Goal: Task Accomplishment & Management: Use online tool/utility

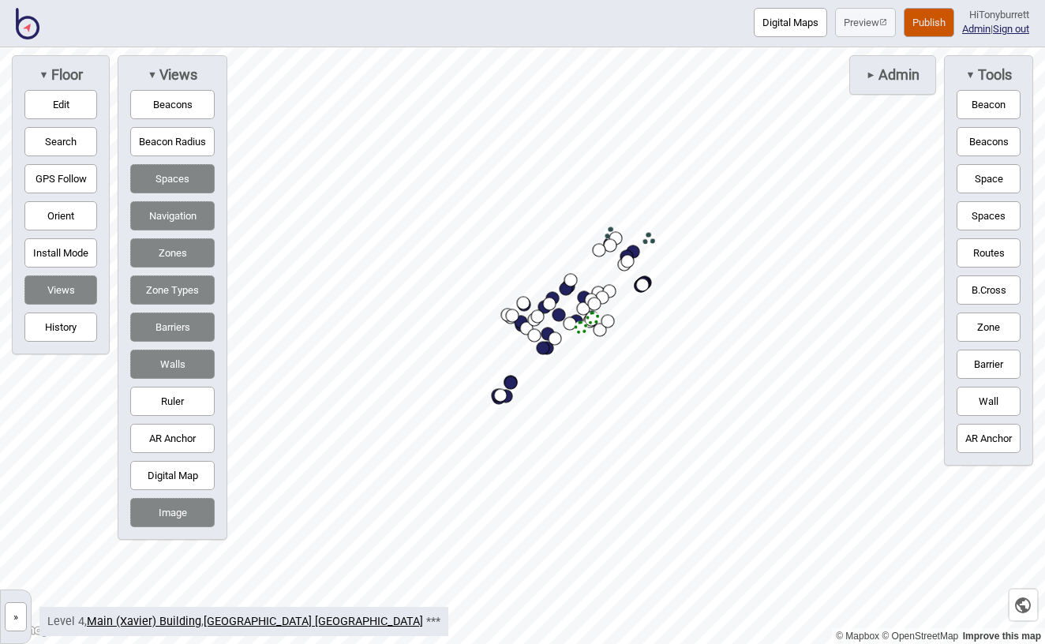
click at [9, 615] on button "»" at bounding box center [16, 616] width 22 height 29
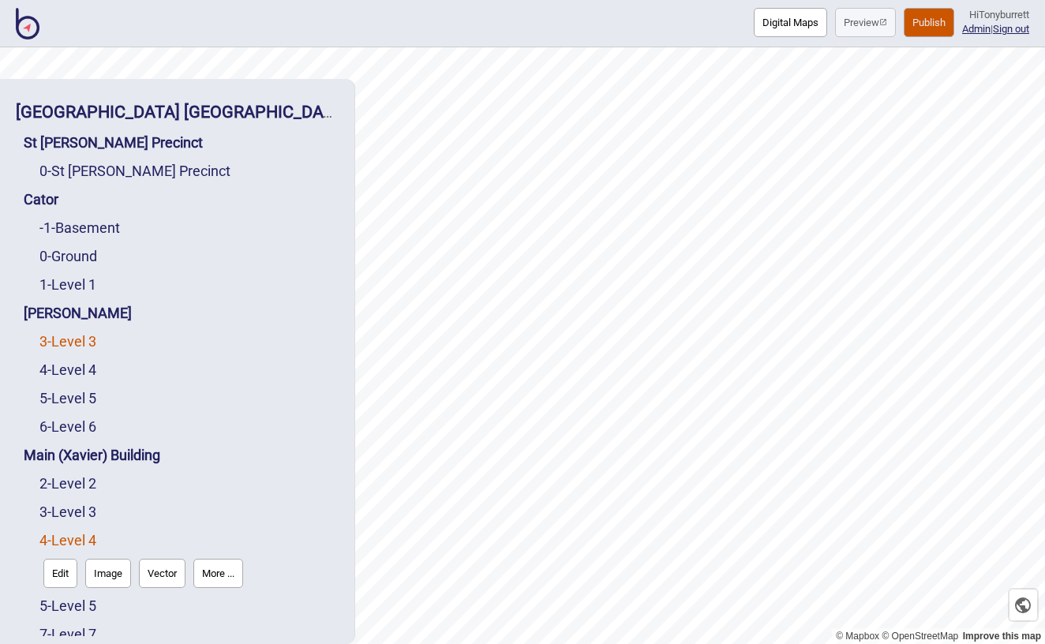
click at [68, 346] on link "3 - Level 3" at bounding box center [67, 341] width 57 height 17
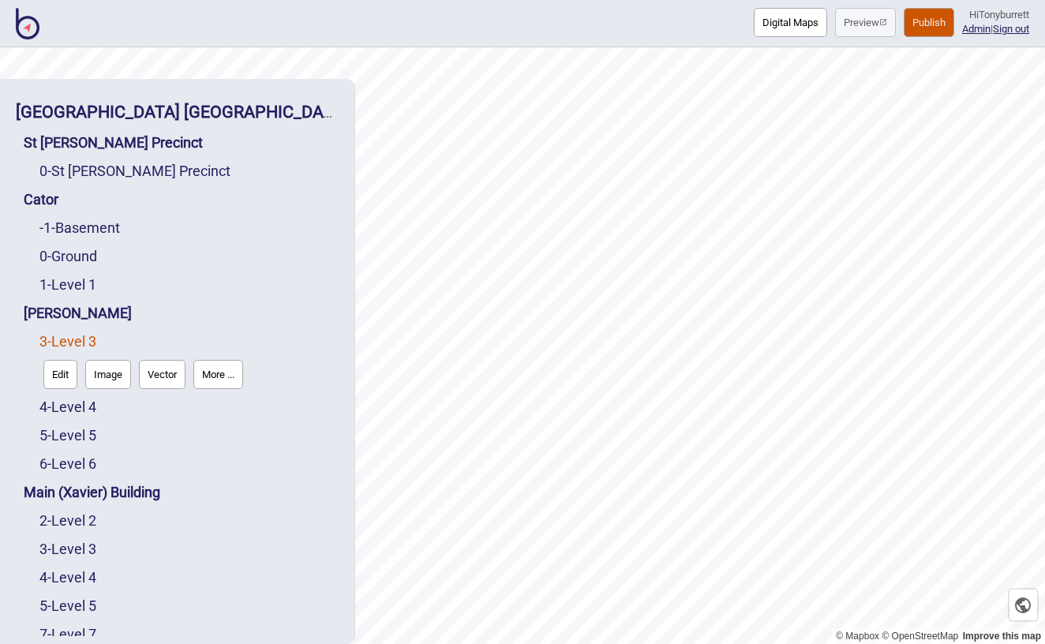
click at [57, 377] on button "Edit" at bounding box center [60, 374] width 34 height 29
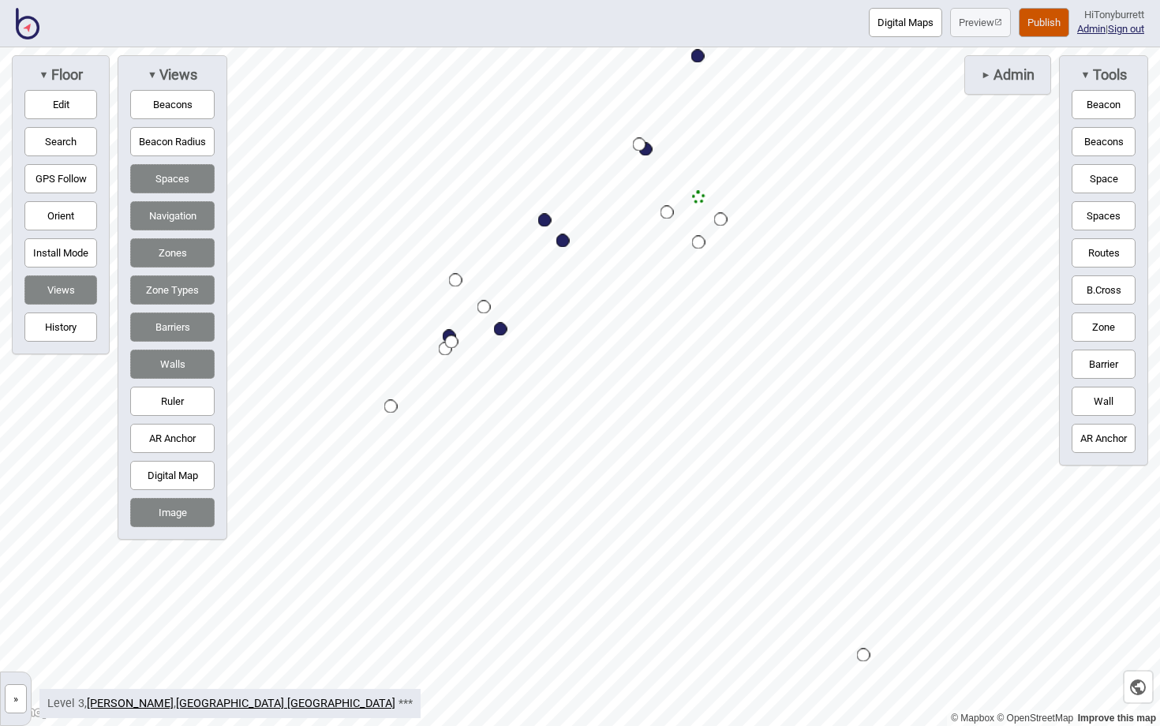
click at [19, 643] on button "»" at bounding box center [16, 698] width 22 height 29
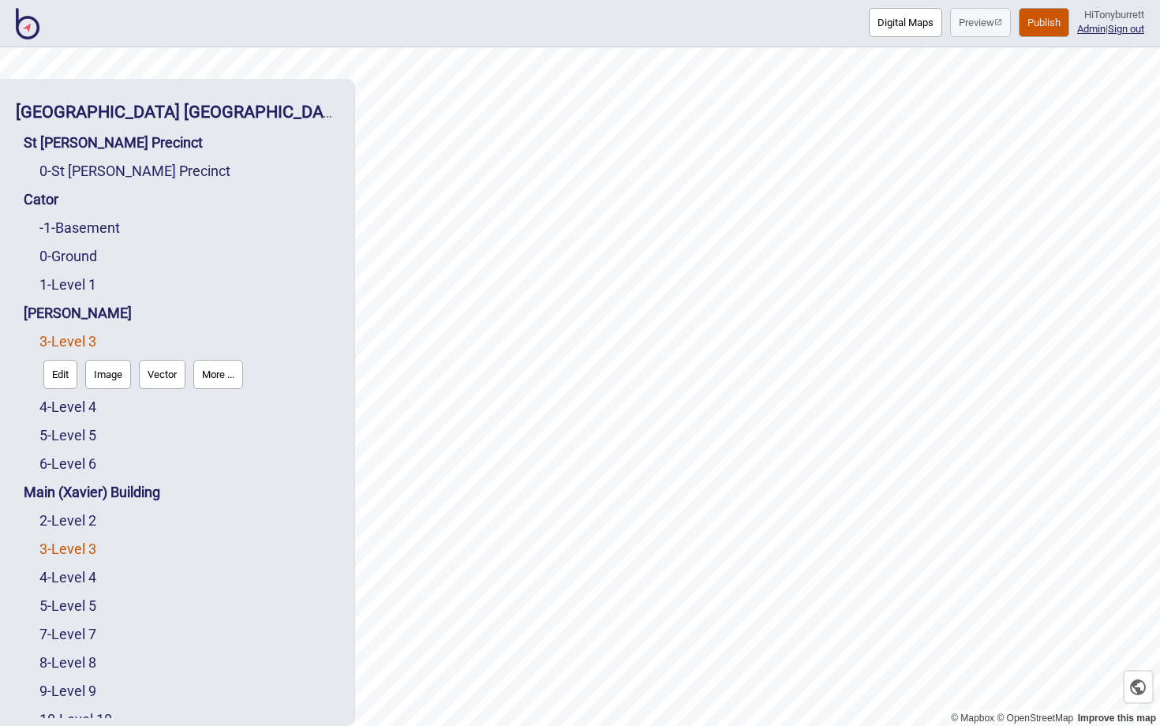
click at [69, 549] on link "3 - Level 3" at bounding box center [67, 549] width 57 height 17
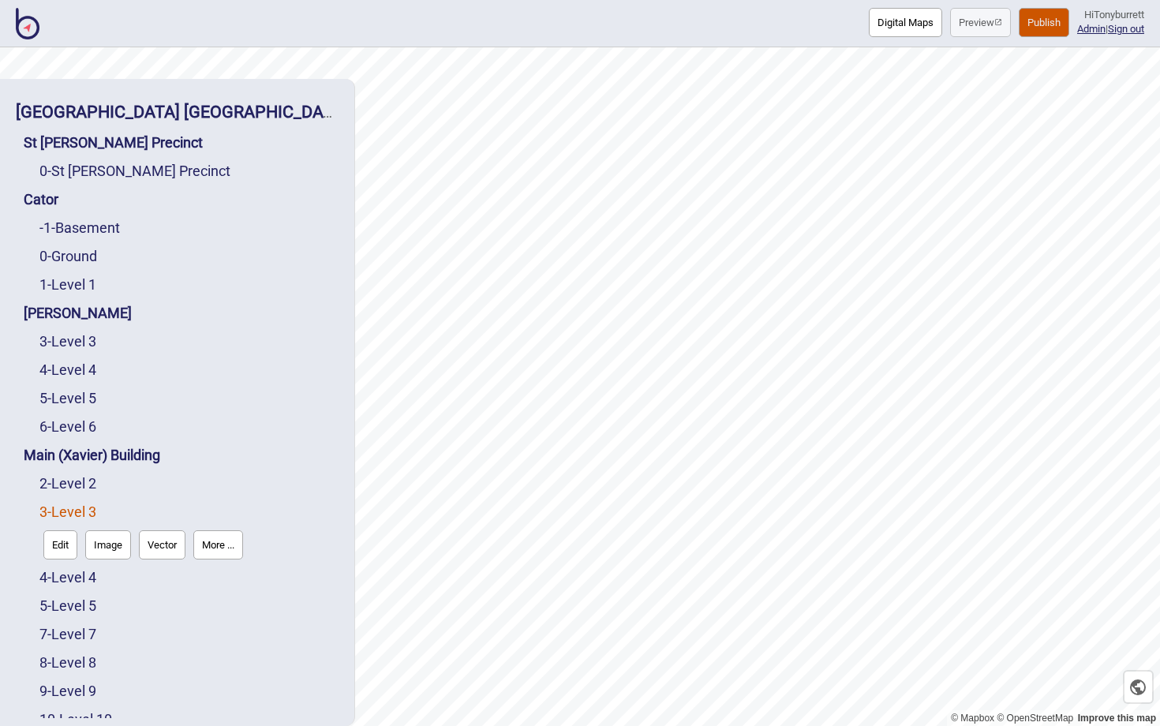
click at [58, 544] on button "Edit" at bounding box center [60, 544] width 34 height 29
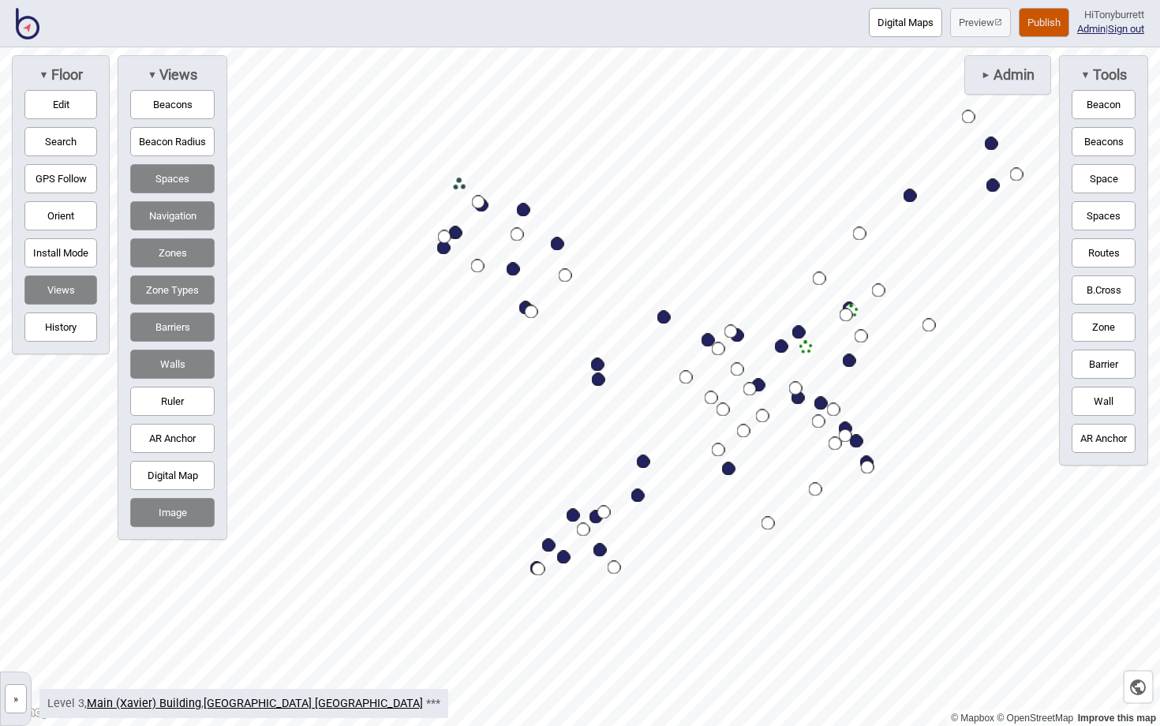
click at [13, 643] on button "»" at bounding box center [16, 698] width 22 height 29
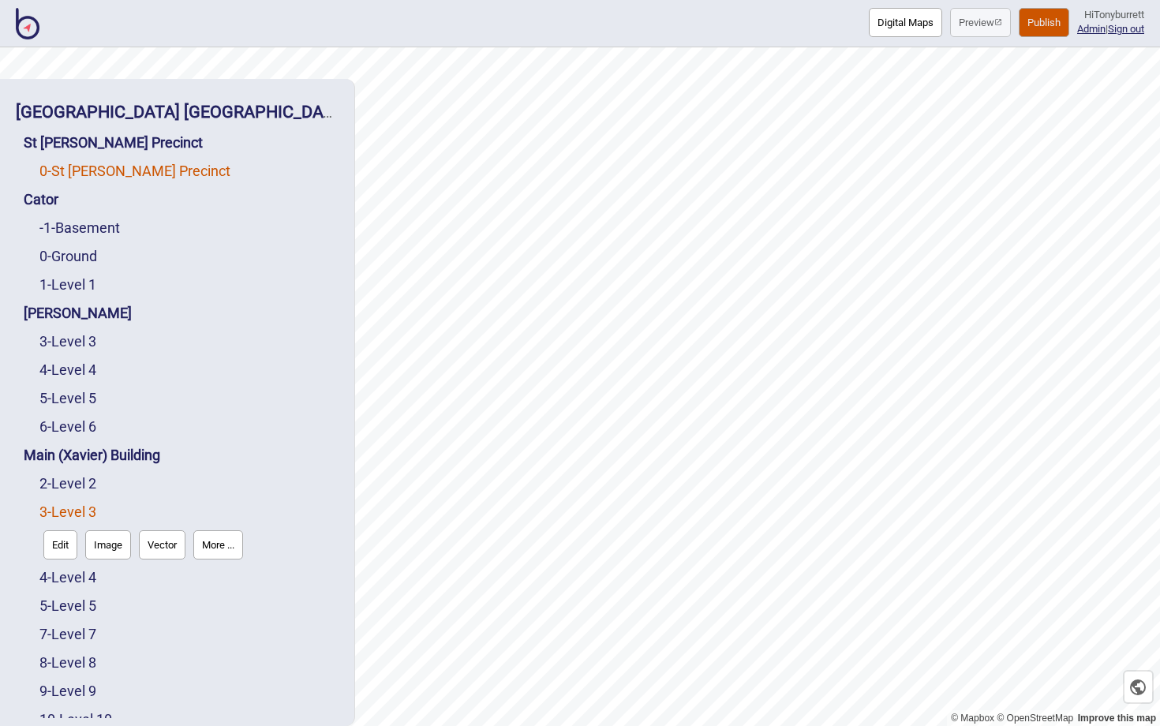
click at [84, 167] on link "0 - St Vincent's Precinct" at bounding box center [134, 171] width 191 height 17
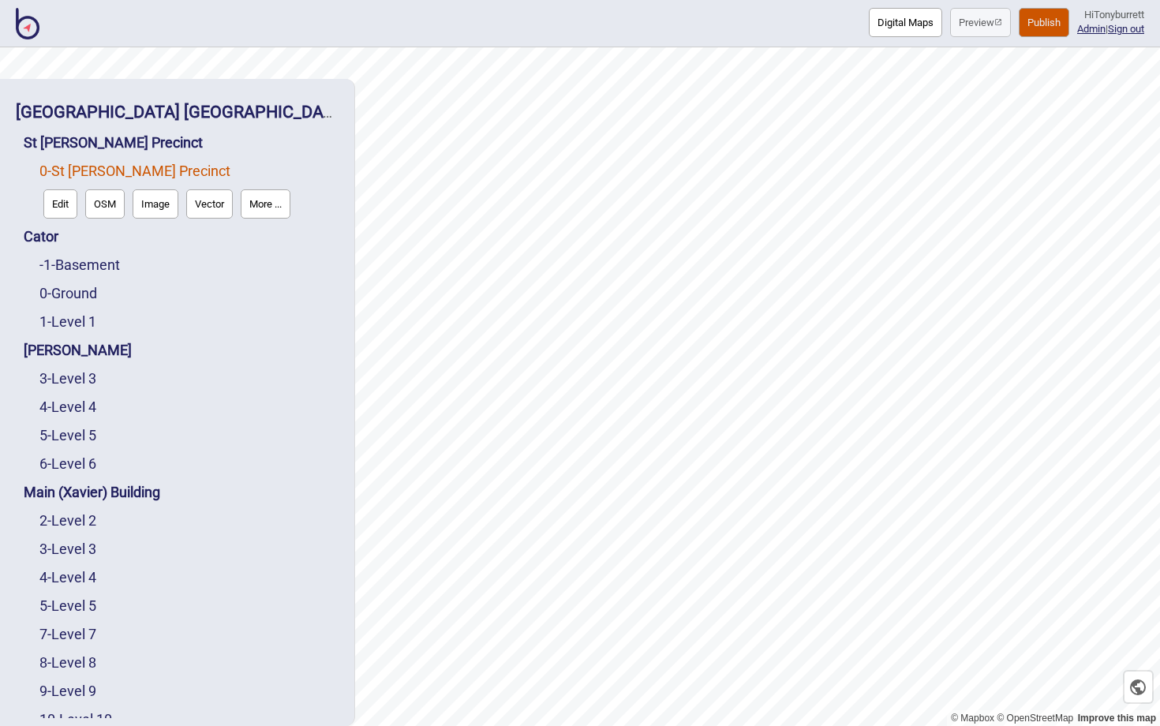
click at [68, 196] on button "Edit" at bounding box center [60, 203] width 34 height 29
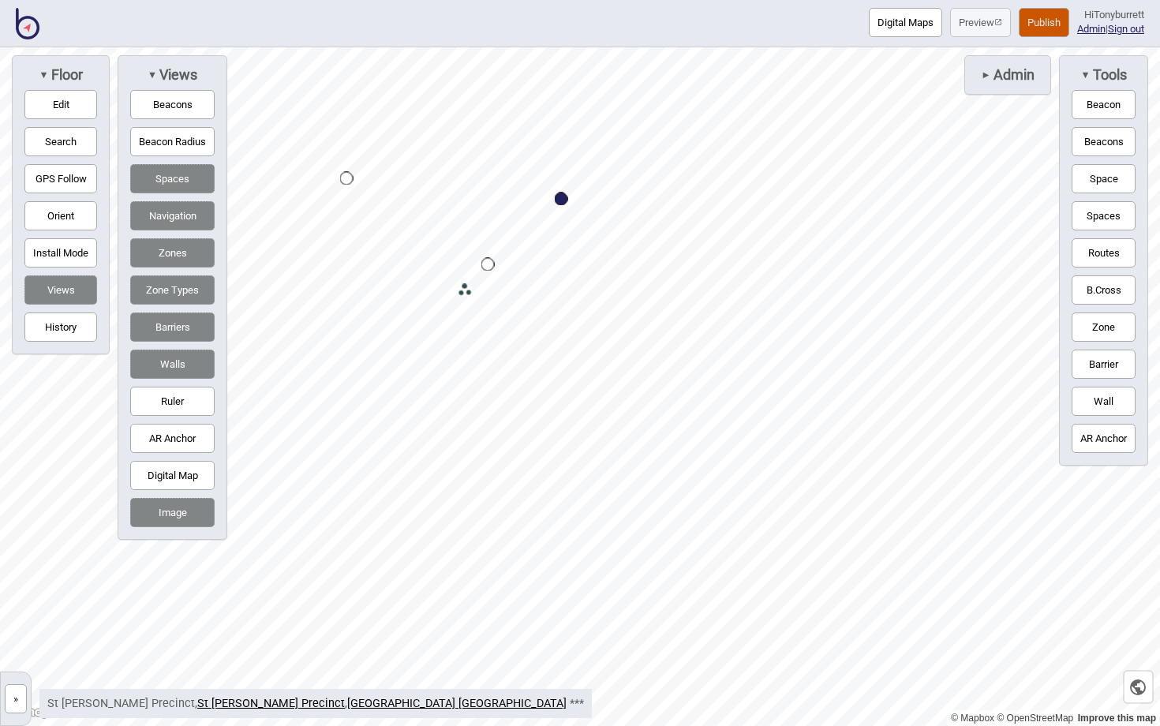
click at [1044, 328] on button "Zone" at bounding box center [1104, 326] width 64 height 29
click at [438, 297] on div "Map marker" at bounding box center [434, 298] width 24 height 24
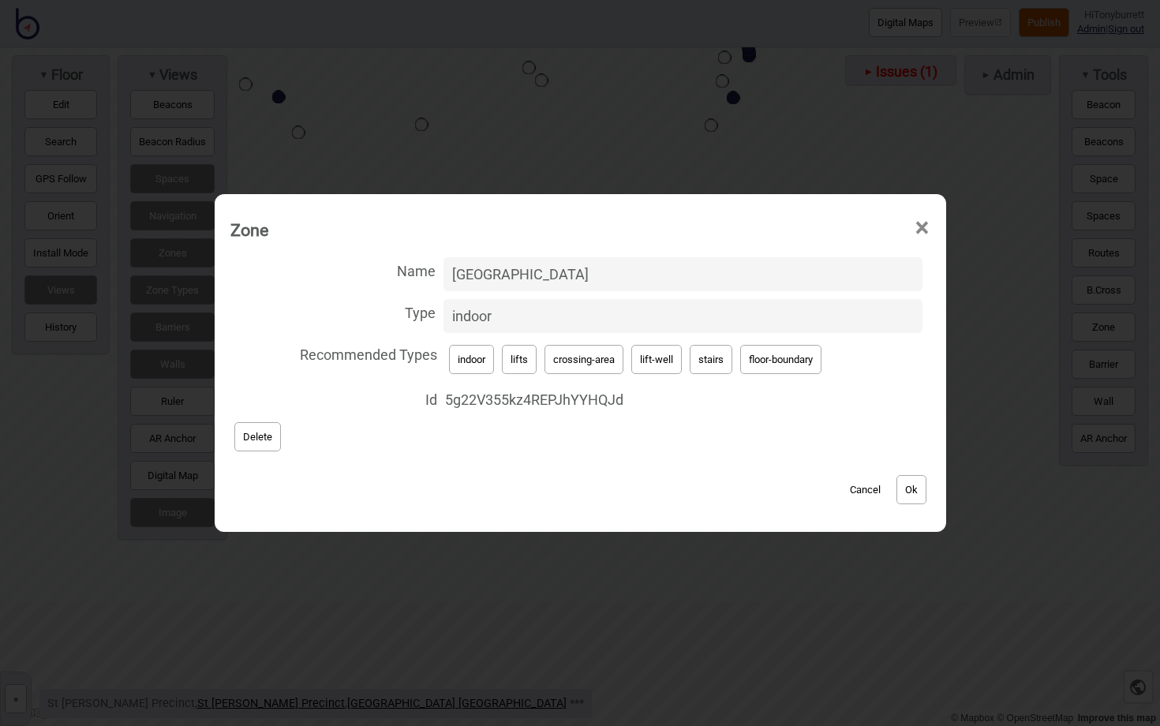
click at [864, 494] on button "Cancel" at bounding box center [865, 489] width 47 height 29
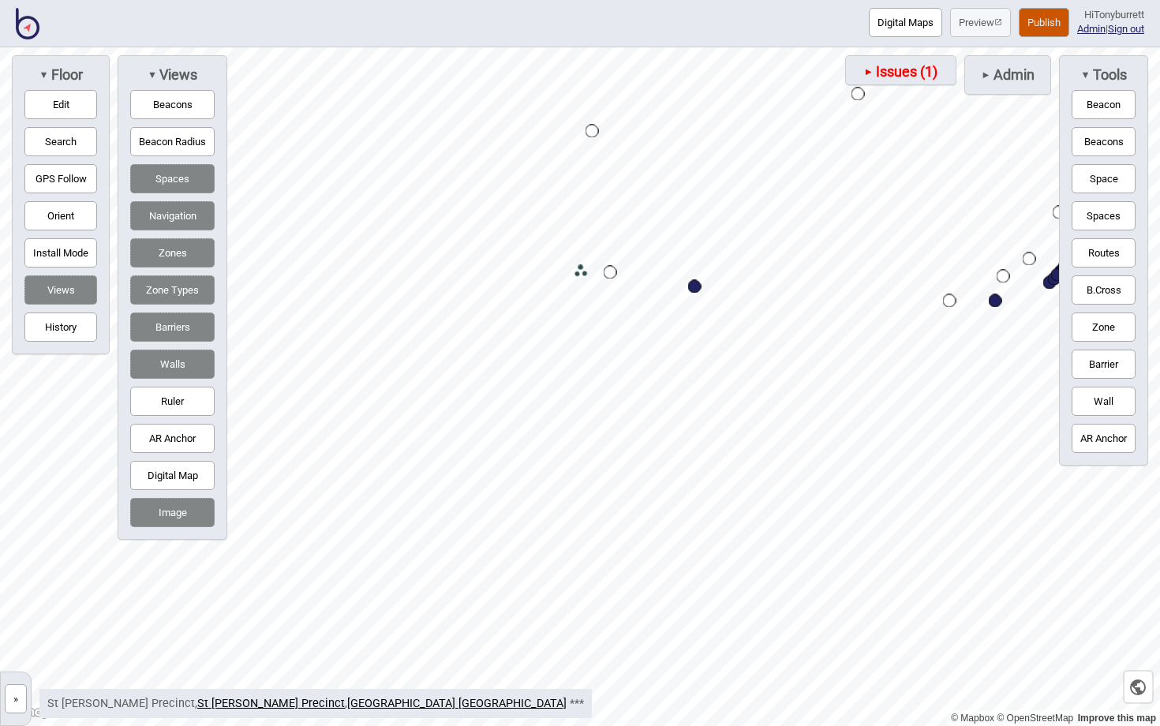
click at [45, 103] on button "Edit" at bounding box center [60, 104] width 73 height 29
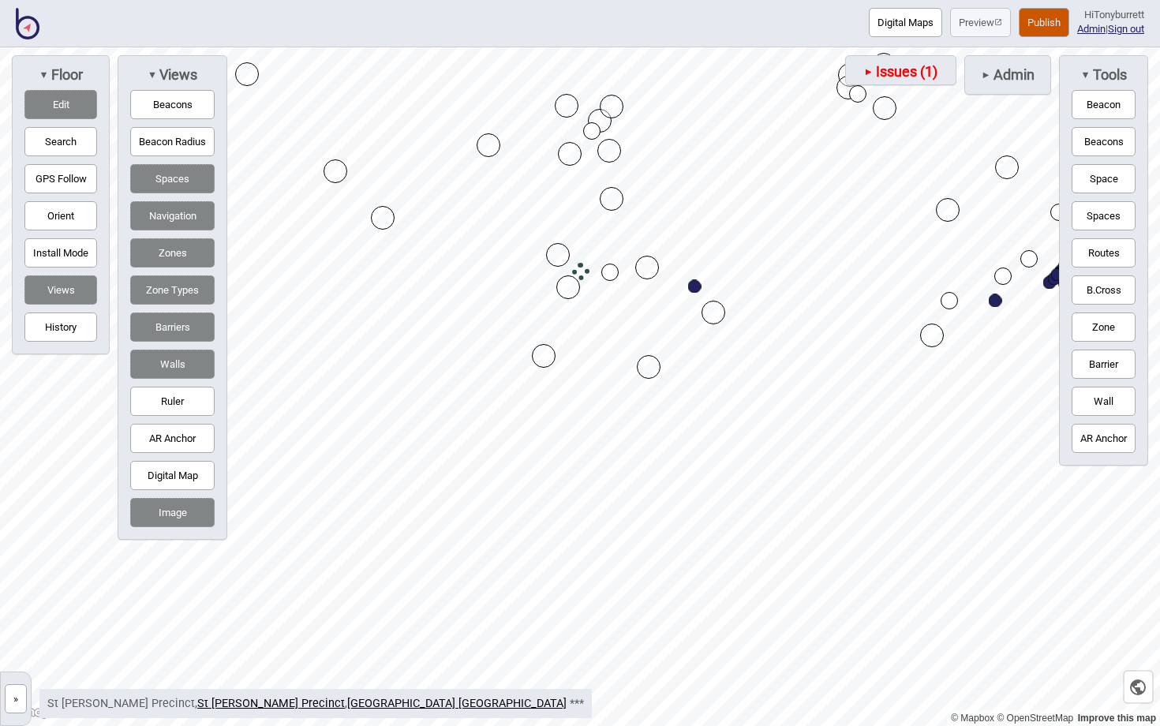
drag, startPoint x: 544, startPoint y: 345, endPoint x: 537, endPoint y: 356, distance: 13.1
drag, startPoint x: 537, startPoint y: 356, endPoint x: 547, endPoint y: 362, distance: 11.4
click at [544, 362] on div "Map marker" at bounding box center [553, 362] width 24 height 24
click at [645, 372] on div "Map marker" at bounding box center [643, 369] width 24 height 24
click at [178, 479] on button "Digital Map" at bounding box center [172, 475] width 84 height 29
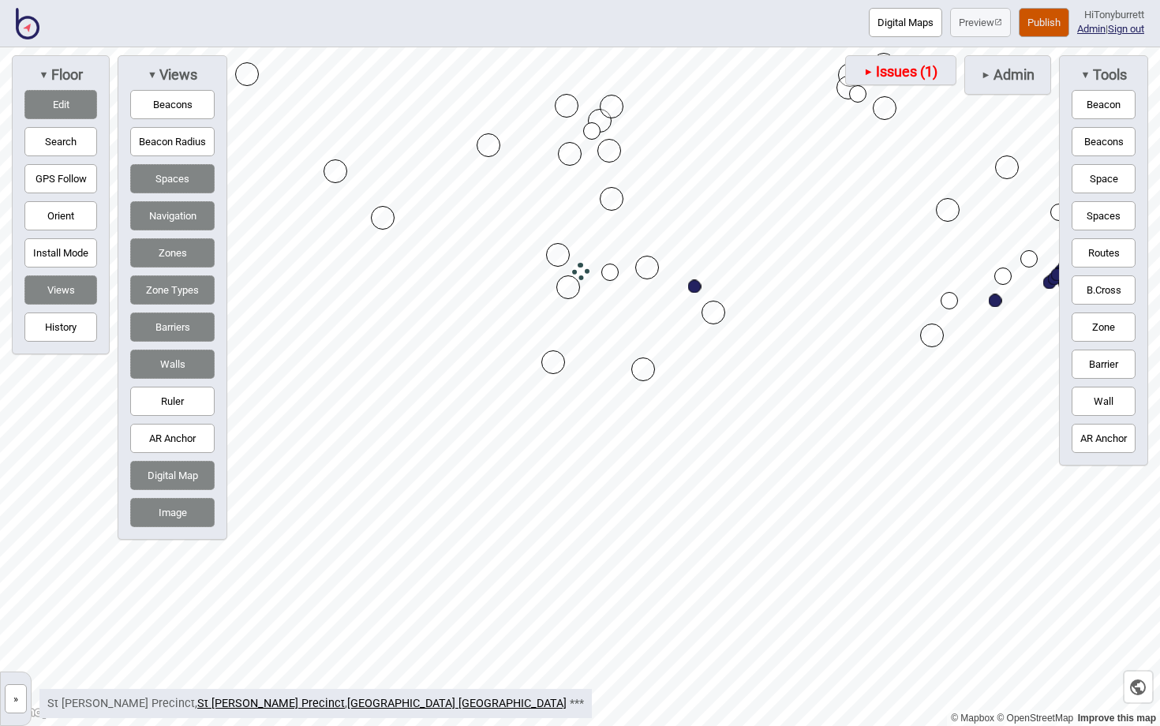
click at [178, 479] on button "Digital Map" at bounding box center [172, 475] width 84 height 29
drag, startPoint x: 549, startPoint y: 358, endPoint x: 540, endPoint y: 361, distance: 9.8
drag, startPoint x: 558, startPoint y: 260, endPoint x: 546, endPoint y: 260, distance: 11.8
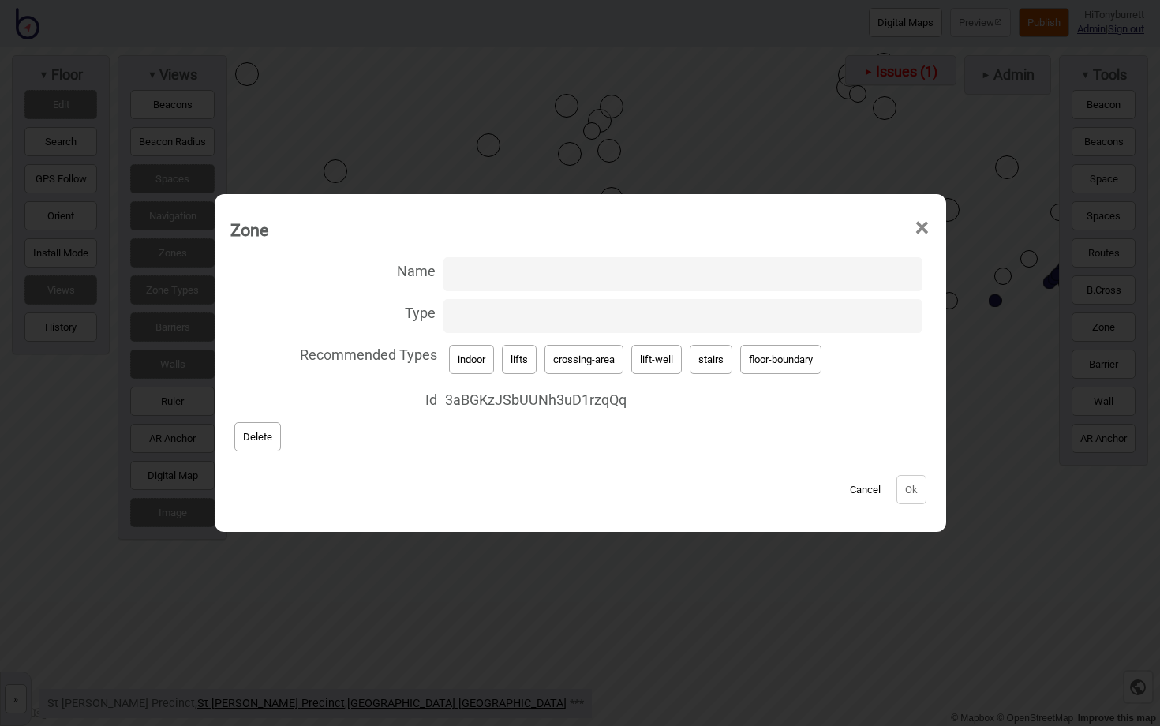
click at [524, 316] on input "Type" at bounding box center [682, 316] width 479 height 34
type input "floor-entrance"
click at [578, 272] on input "Name" at bounding box center [682, 274] width 479 height 34
click at [918, 483] on button "Ok" at bounding box center [911, 489] width 30 height 29
click at [494, 278] on input "Name" at bounding box center [682, 274] width 479 height 34
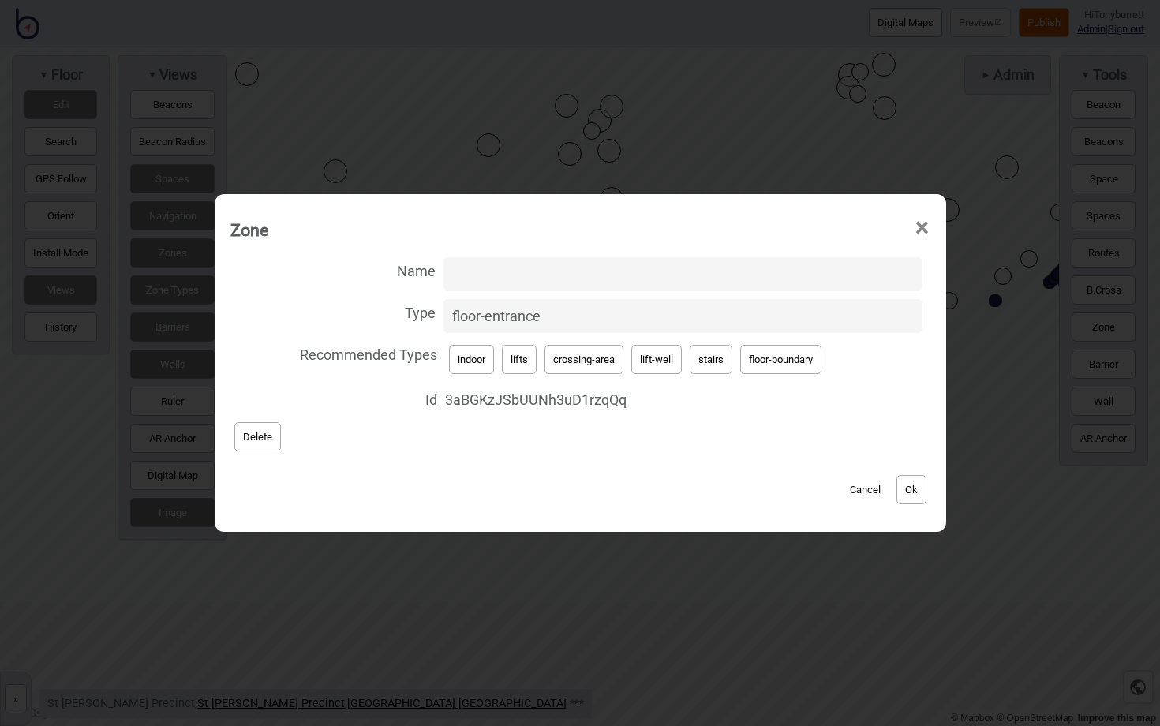
paste input "eCZ9HLqTupHd9te7iYWb7u"
type input "eCZ9HLqTupHd9te7iYWb7u"
click at [914, 489] on button "Ok" at bounding box center [911, 489] width 30 height 29
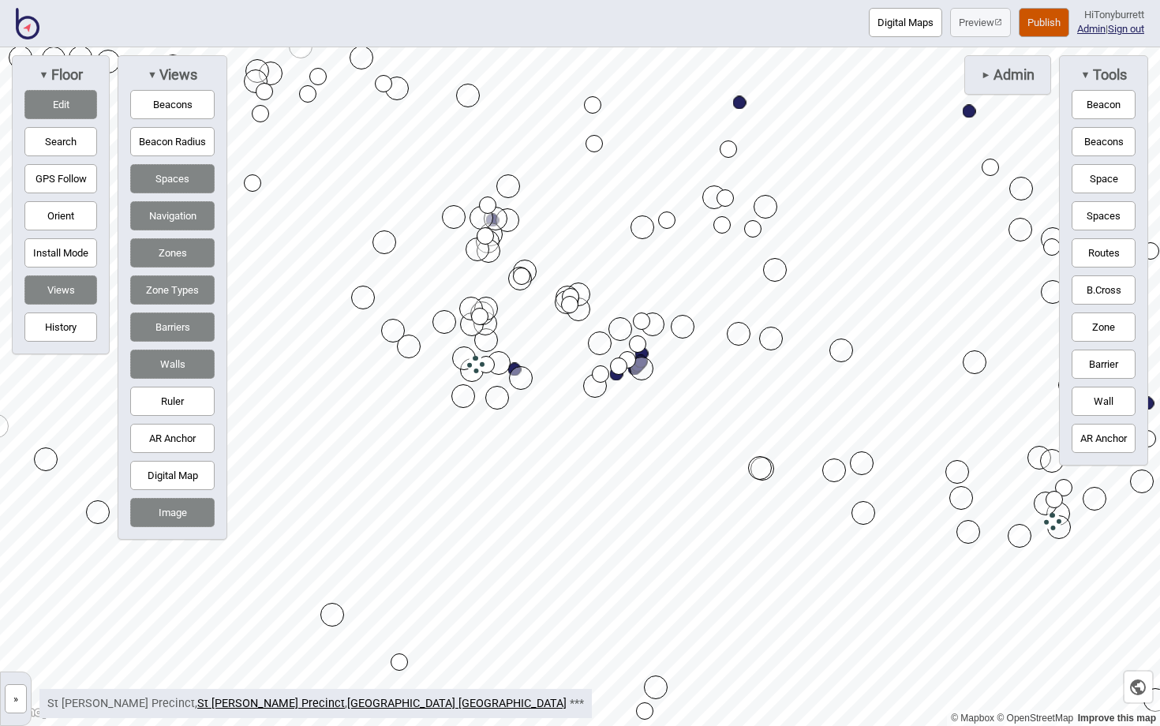
click at [50, 104] on button "Edit" at bounding box center [60, 104] width 73 height 29
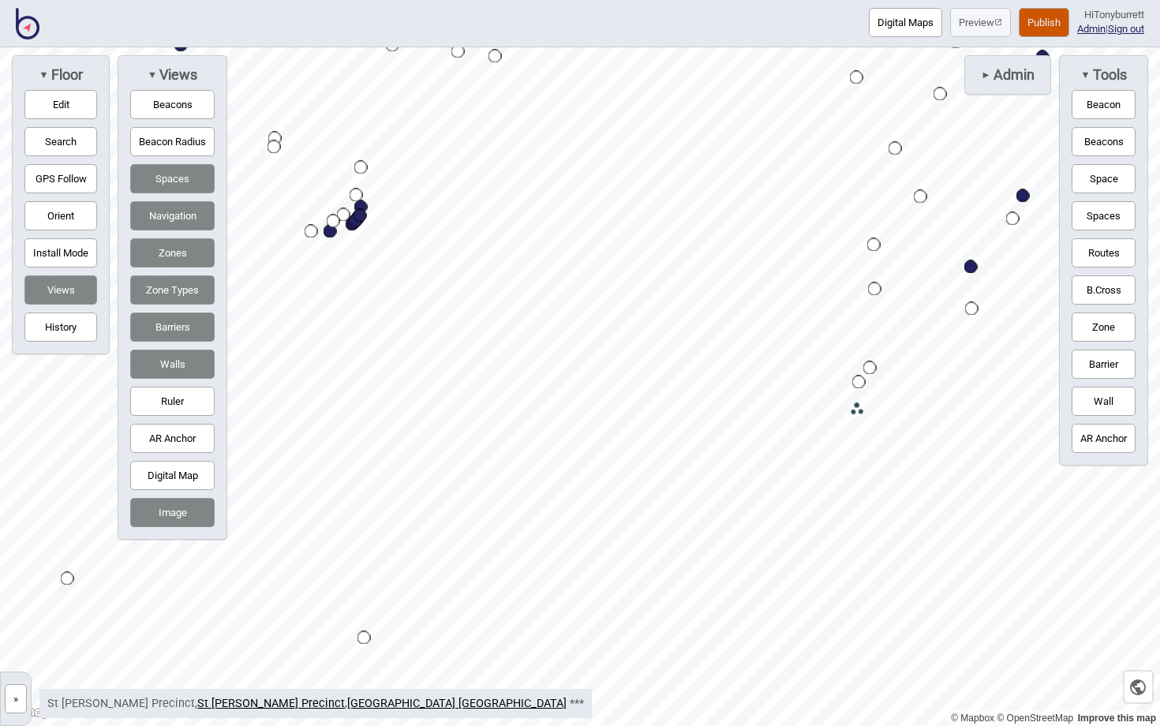
click at [71, 105] on button "Edit" at bounding box center [60, 104] width 73 height 29
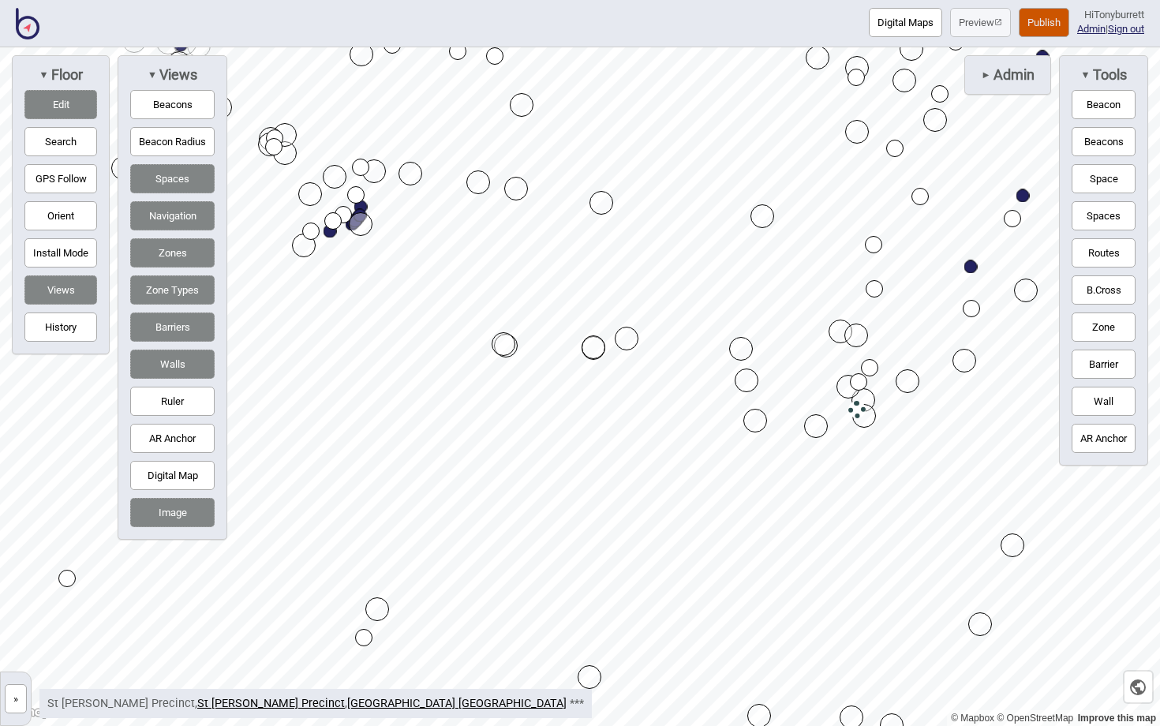
drag, startPoint x: 633, startPoint y: 402, endPoint x: 599, endPoint y: 350, distance: 61.5
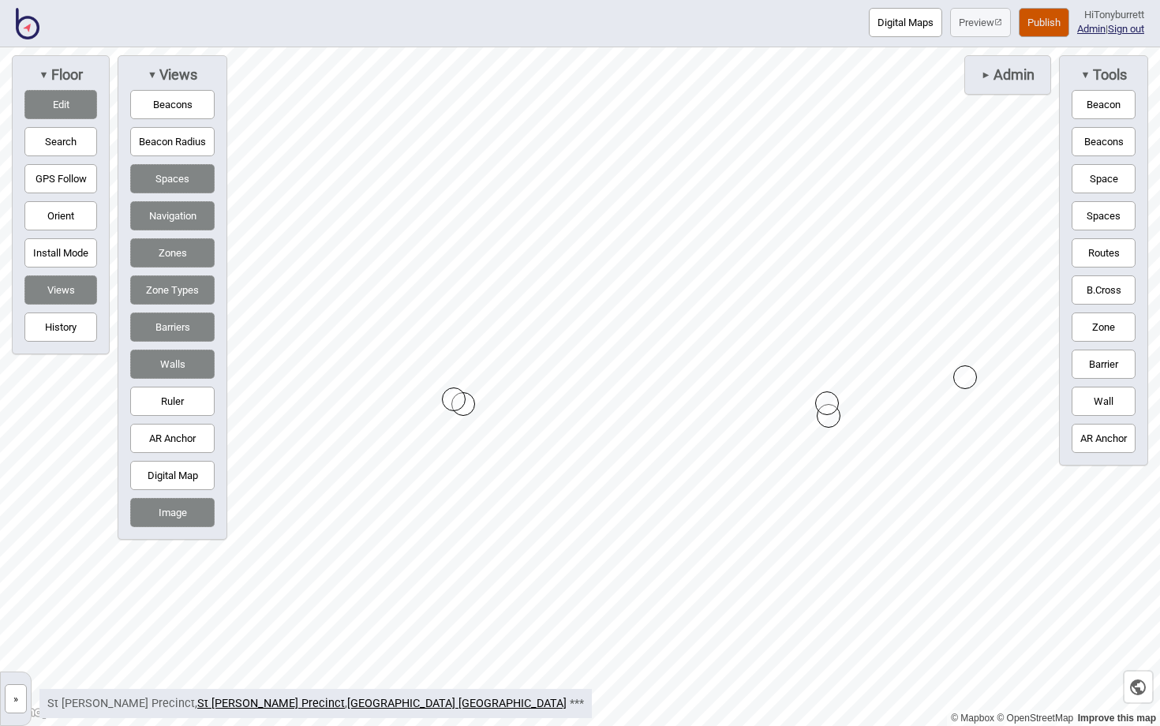
drag, startPoint x: 825, startPoint y: 410, endPoint x: 825, endPoint y: 400, distance: 10.3
drag, startPoint x: 463, startPoint y: 461, endPoint x: 417, endPoint y: 459, distance: 46.6
drag, startPoint x: 417, startPoint y: 460, endPoint x: 447, endPoint y: 395, distance: 71.3
drag, startPoint x: 416, startPoint y: 459, endPoint x: 441, endPoint y: 376, distance: 87.4
drag, startPoint x: 975, startPoint y: 444, endPoint x: 1023, endPoint y: 450, distance: 47.7
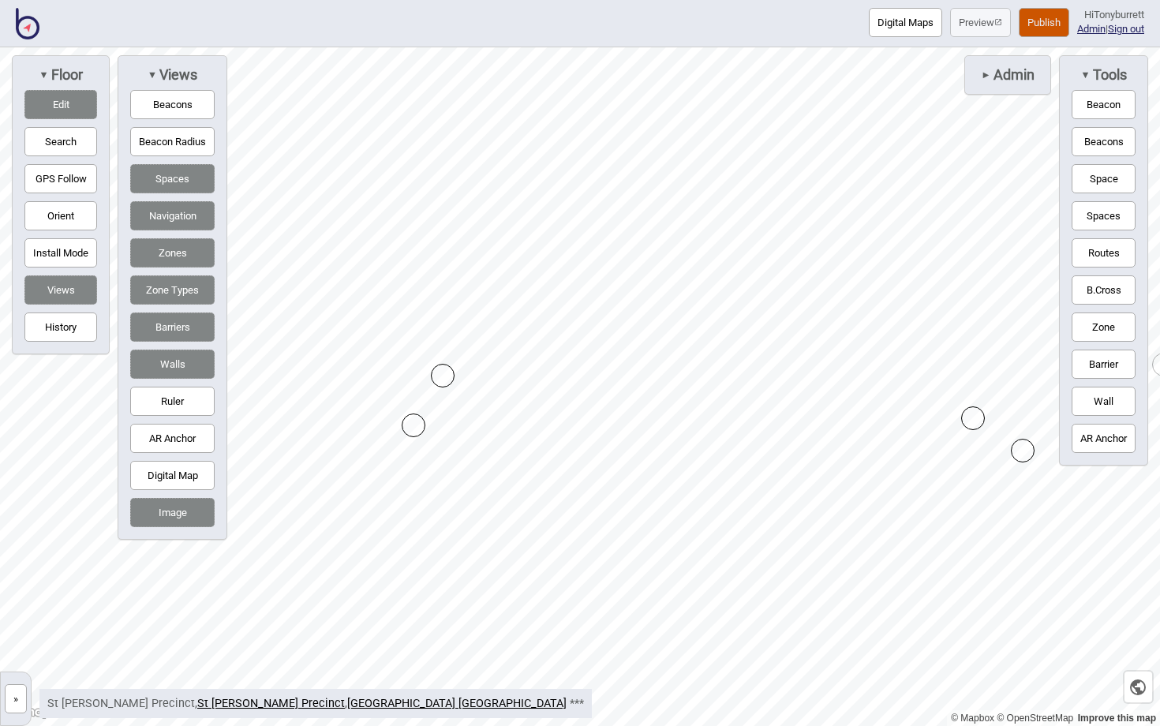
click at [64, 99] on button "Edit" at bounding box center [60, 104] width 73 height 29
click at [1044, 324] on button "Zone" at bounding box center [1104, 326] width 64 height 29
click at [533, 246] on div "Map marker" at bounding box center [537, 251] width 24 height 24
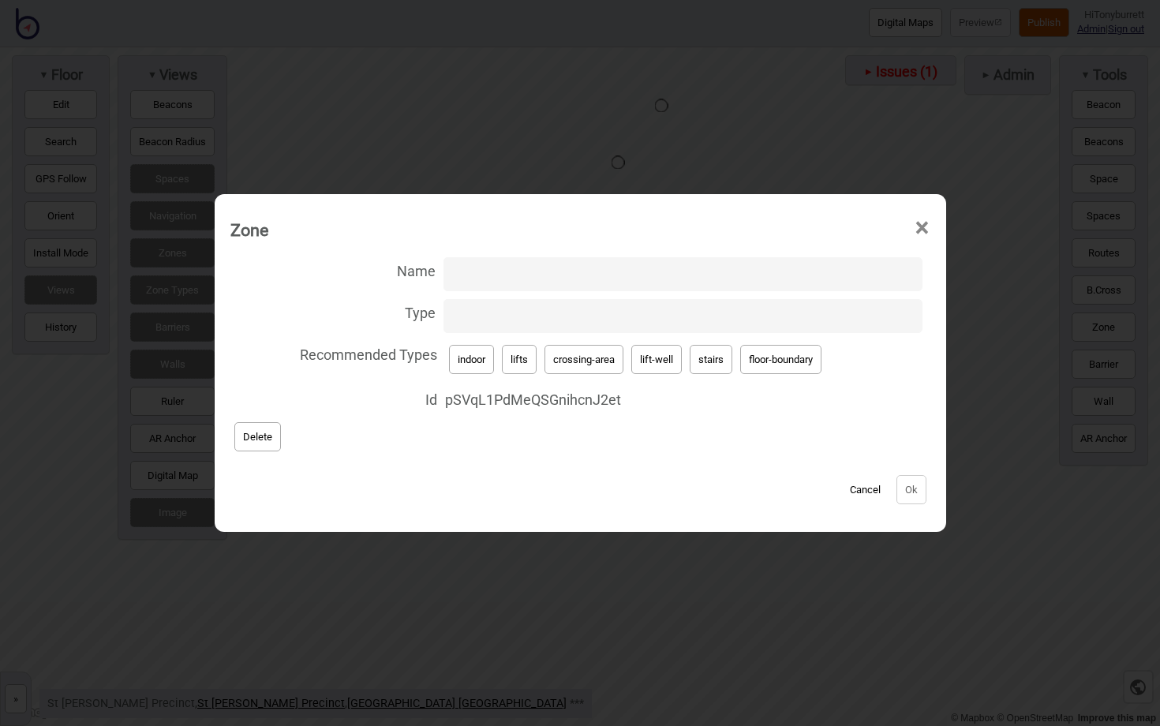
click at [495, 319] on input "Type" at bounding box center [682, 316] width 479 height 34
click at [524, 324] on input "Type" at bounding box center [682, 316] width 479 height 34
paste input "floor-entrance"
type input "floor-entrance"
click at [485, 282] on input "Name" at bounding box center [682, 274] width 479 height 34
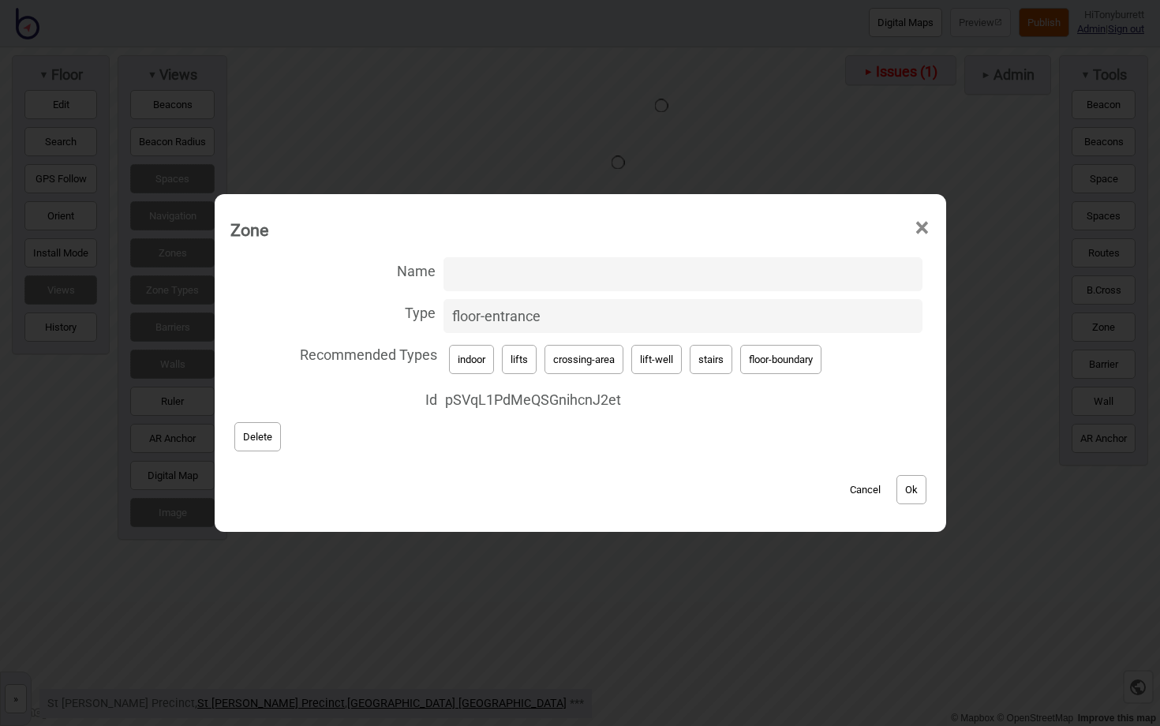
click at [492, 277] on input "Name" at bounding box center [682, 274] width 479 height 34
paste input "95PKKWh3DeWqPD6DZNzxXs"
type input "95PKKWh3DeWqPD6DZNzxXs"
click at [696, 459] on div "Cancel Ok" at bounding box center [580, 481] width 700 height 53
click at [910, 486] on button "Ok" at bounding box center [911, 489] width 30 height 29
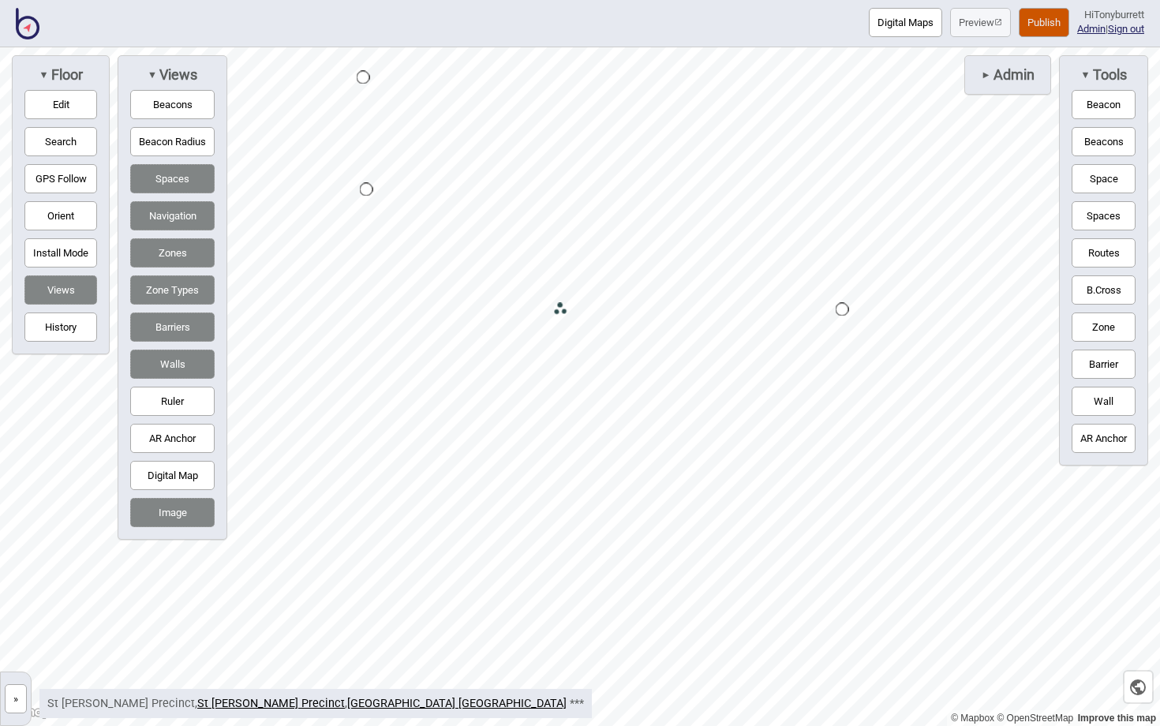
click at [1044, 324] on button "Zone" at bounding box center [1104, 326] width 64 height 29
click at [515, 380] on div "Map marker" at bounding box center [518, 383] width 24 height 24
click at [48, 116] on button "Edit" at bounding box center [60, 104] width 73 height 29
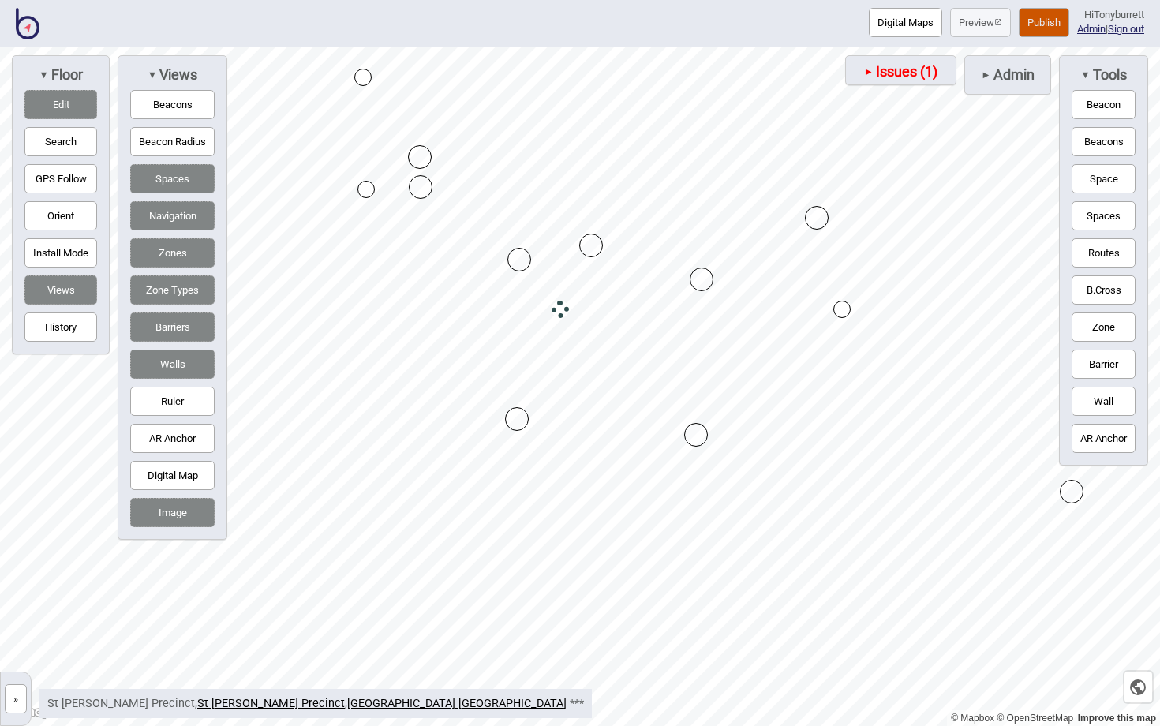
click at [77, 107] on button "Edit" at bounding box center [60, 104] width 73 height 29
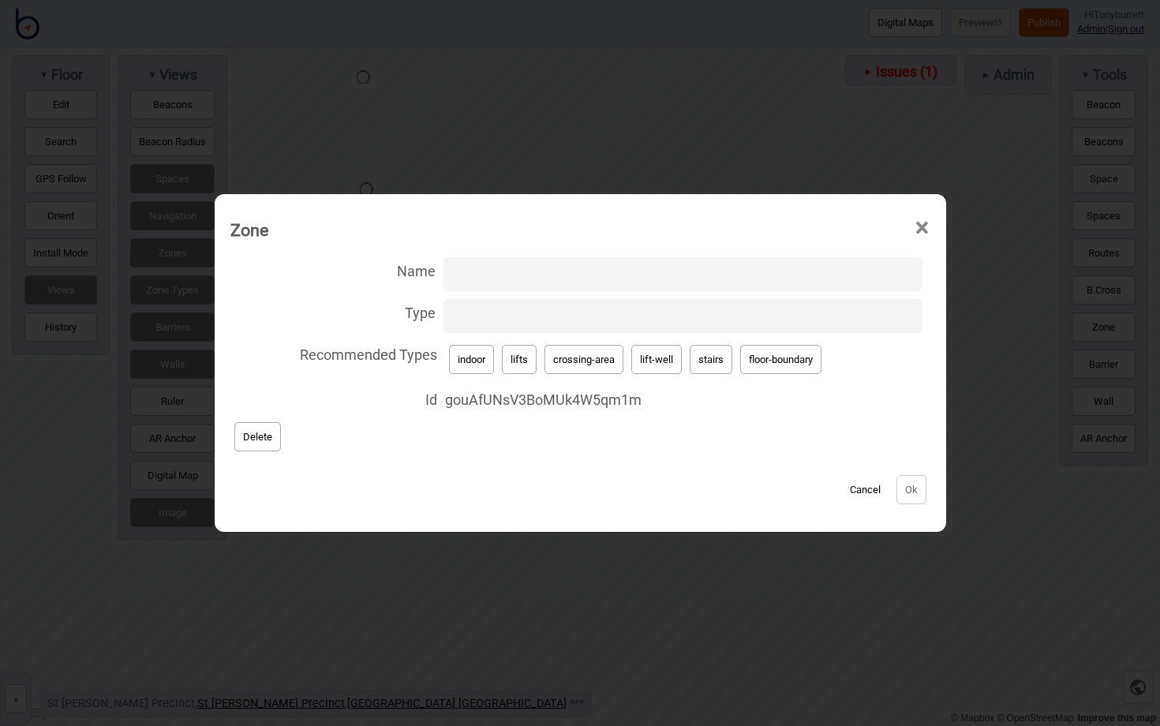
click at [512, 262] on input "Name" at bounding box center [682, 274] width 479 height 34
click at [489, 310] on input "Type" at bounding box center [682, 316] width 479 height 34
paste input "floor-entrance"
type input "floor-entrance"
click at [494, 271] on input "Name" at bounding box center [682, 274] width 479 height 34
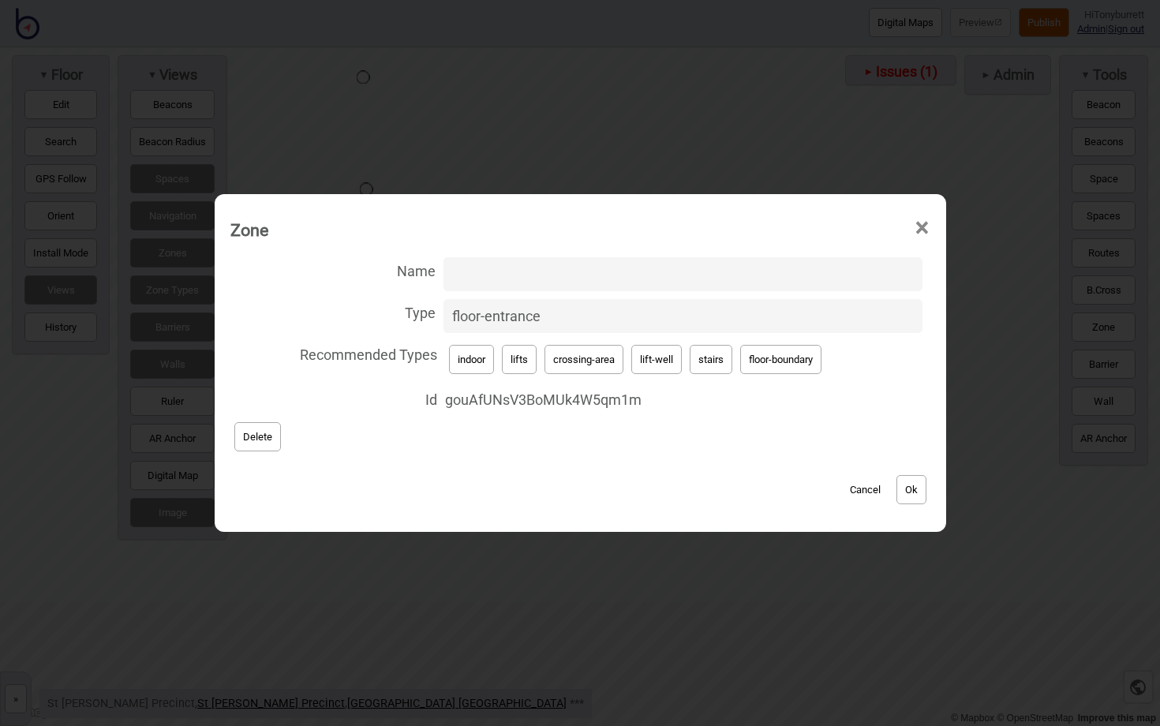
paste input "2FHTP2nmcqVW9jSSrTA2zA"
type input "2FHTP2nmcqVW9jSSrTA2zA"
click at [918, 506] on div "Cancel Ok" at bounding box center [580, 481] width 700 height 53
click at [921, 492] on button "Ok" at bounding box center [911, 489] width 30 height 29
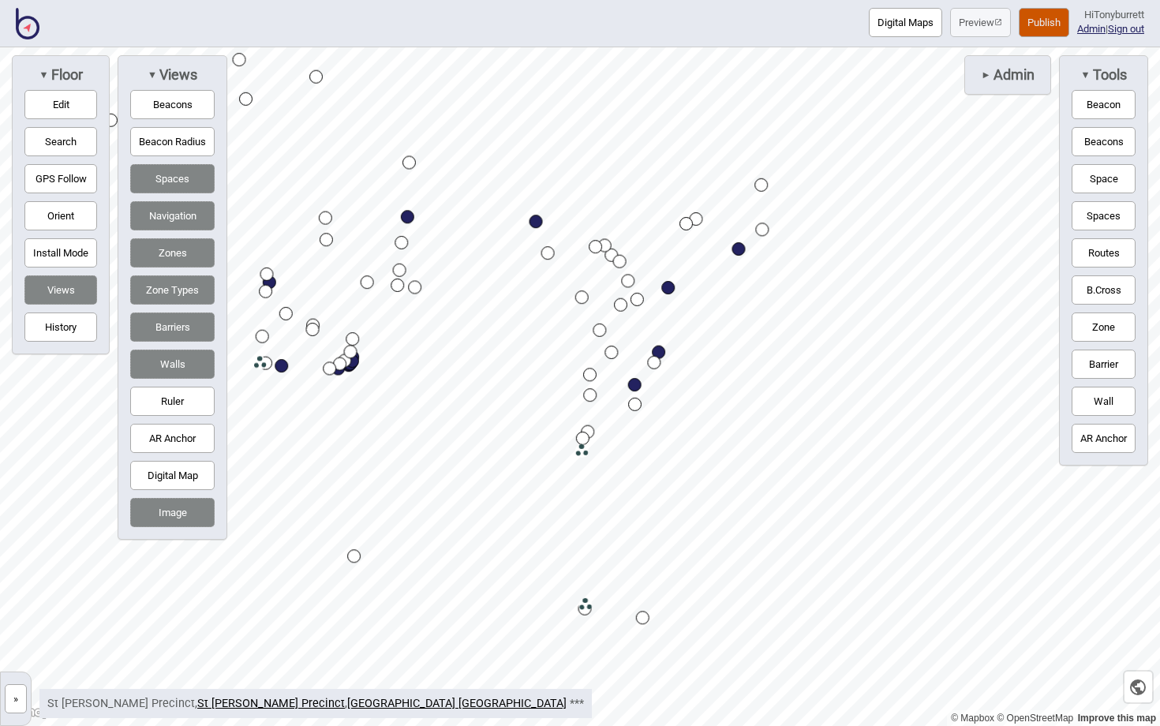
click at [193, 382] on div "© Mapbox © OpenStreetMap Improve this map » St Vincent's Public Hospital Sydney…" at bounding box center [580, 386] width 1160 height 679
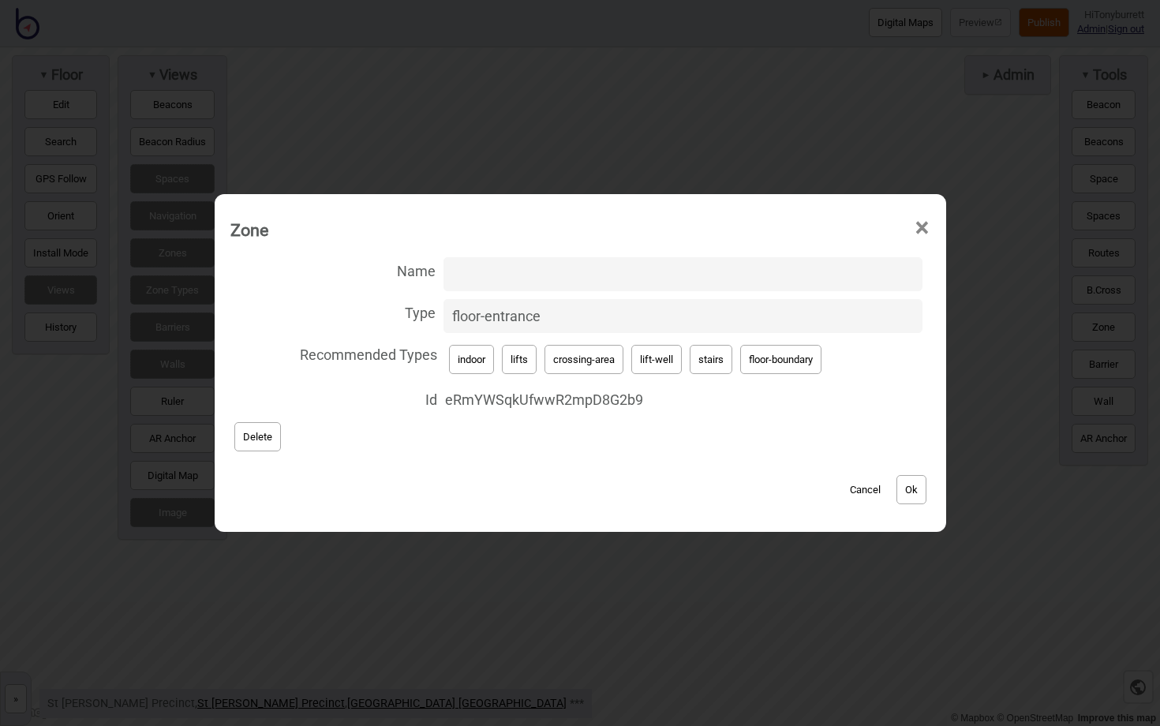
click at [533, 282] on input "Name" at bounding box center [682, 274] width 479 height 34
paste input "hE6NUoGwh5BGCaXEAmWeu3"
type input "hE6NUoGwh5BGCaXEAmWeu3"
click at [918, 493] on button "Ok" at bounding box center [911, 489] width 30 height 29
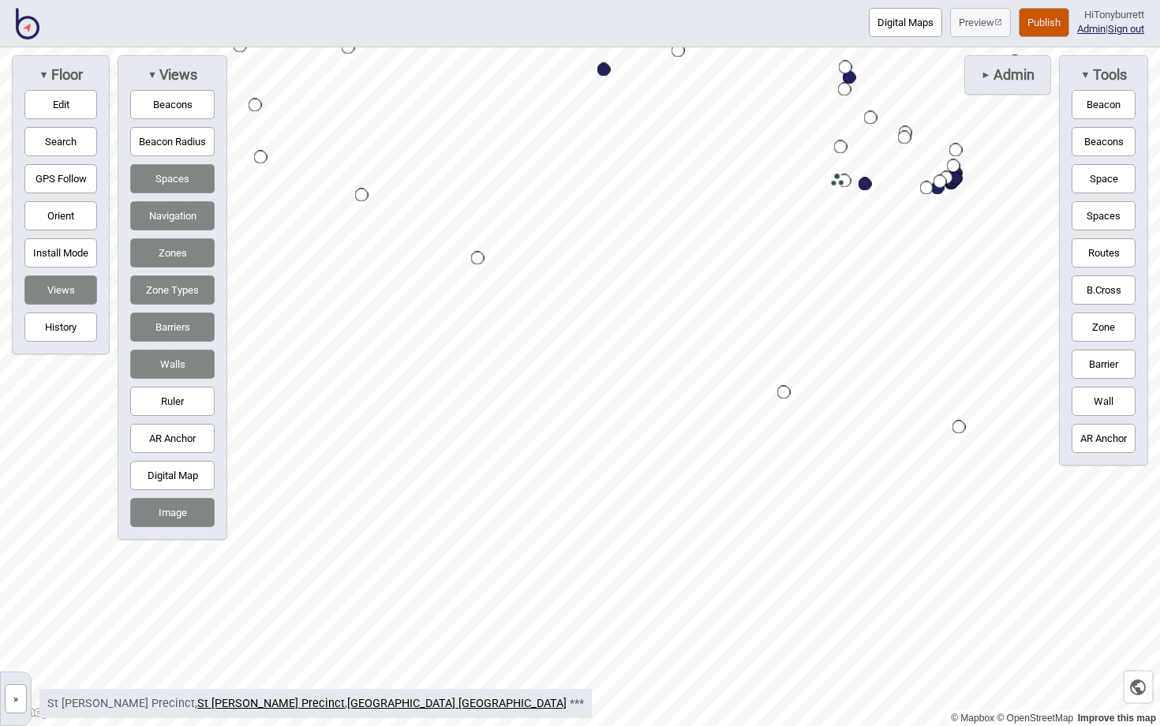
click at [58, 100] on button "Edit" at bounding box center [60, 104] width 73 height 29
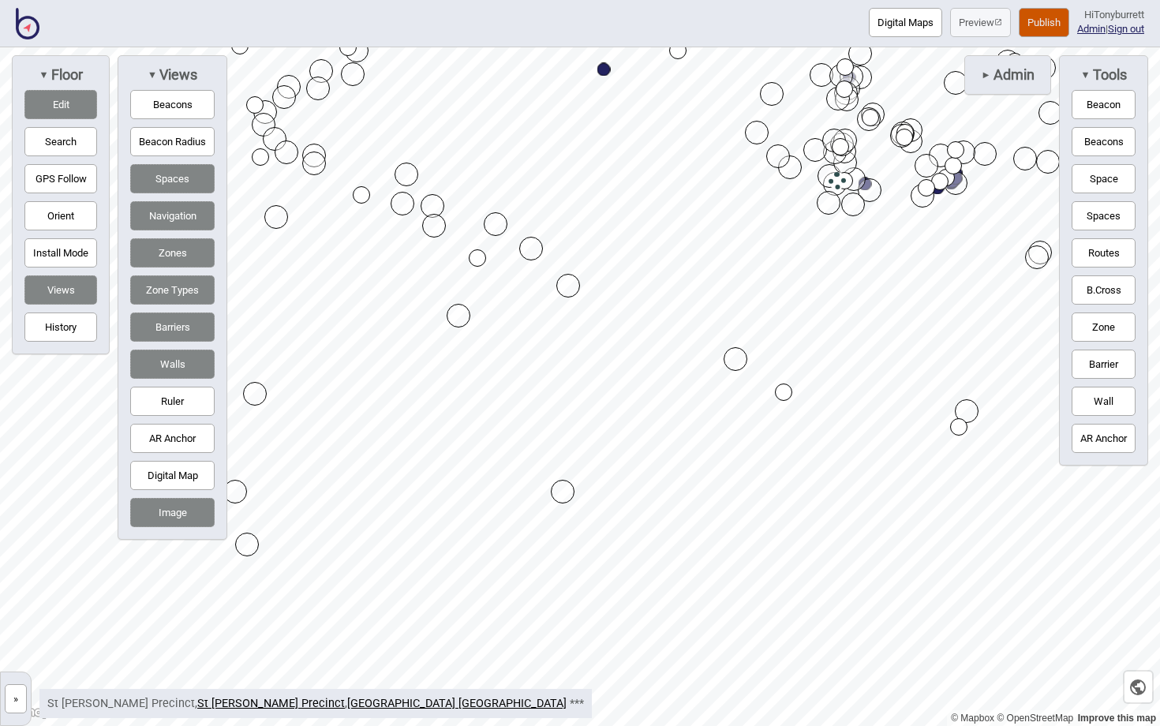
drag, startPoint x: 248, startPoint y: 216, endPoint x: 279, endPoint y: 219, distance: 30.9
drag, startPoint x: 257, startPoint y: 392, endPoint x: 277, endPoint y: 392, distance: 19.7
drag, startPoint x: 243, startPoint y: 492, endPoint x: 267, endPoint y: 492, distance: 23.7
drag, startPoint x: 561, startPoint y: 486, endPoint x: 552, endPoint y: 471, distance: 17.3
click at [53, 104] on button "Edit" at bounding box center [60, 104] width 73 height 29
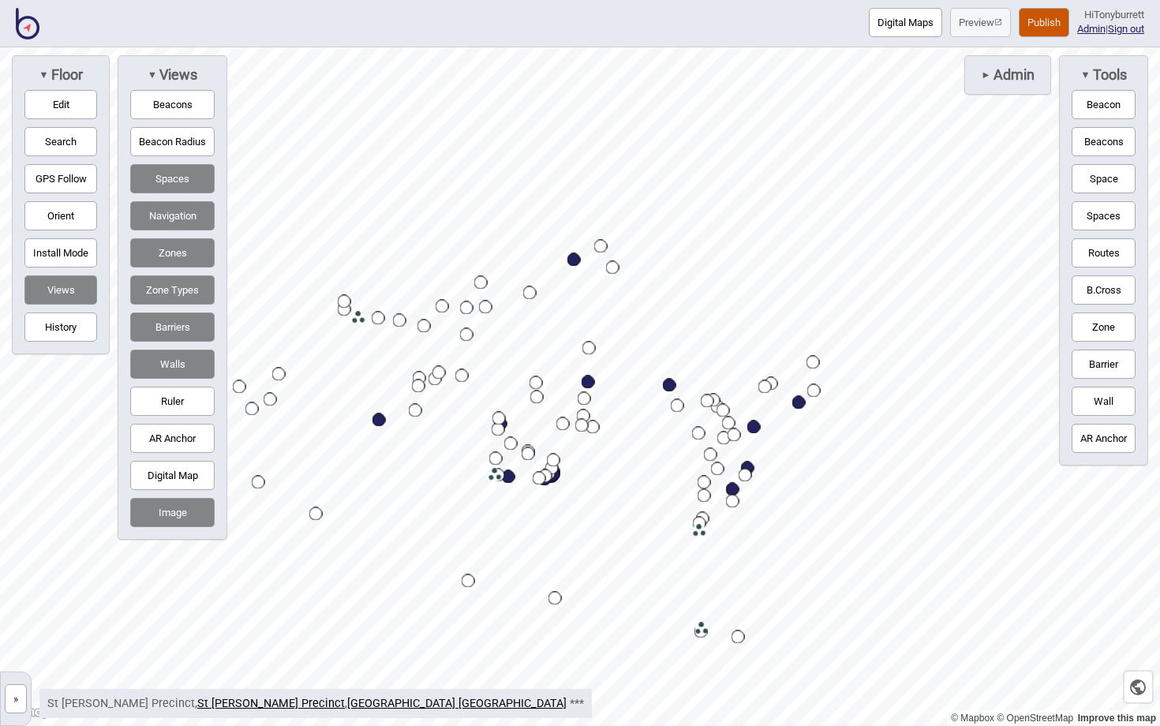
click at [1040, 21] on button "Publish" at bounding box center [1044, 22] width 50 height 29
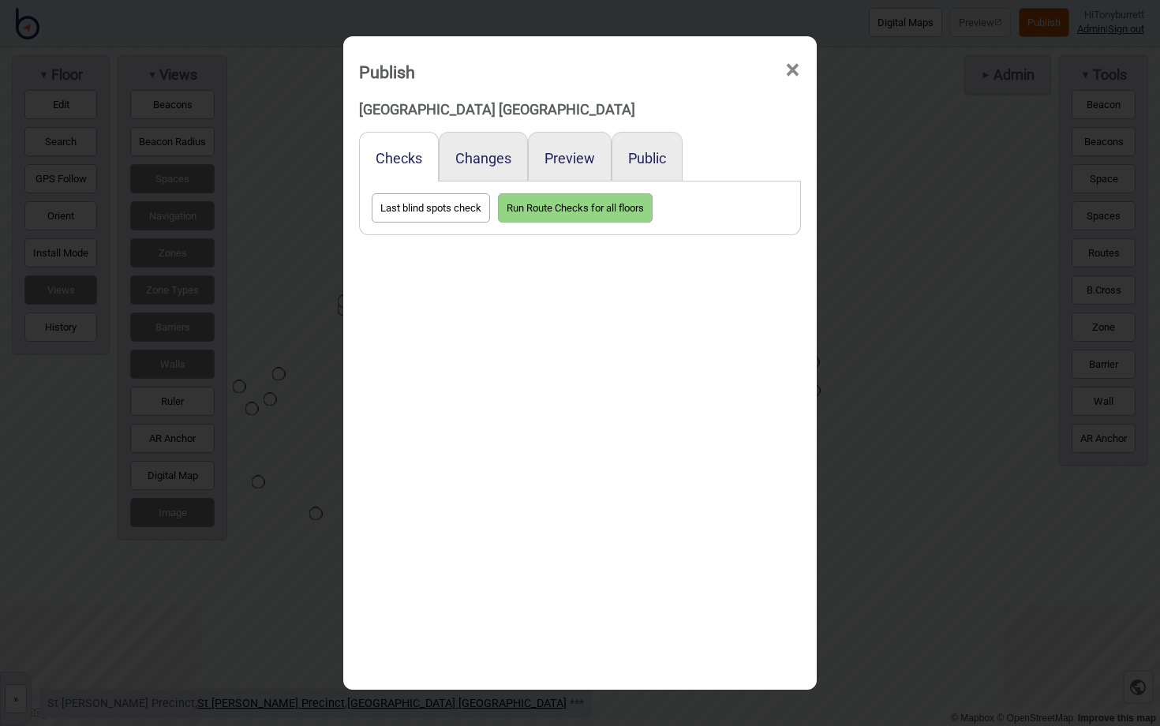
click at [570, 147] on div "Preview" at bounding box center [570, 157] width 84 height 50
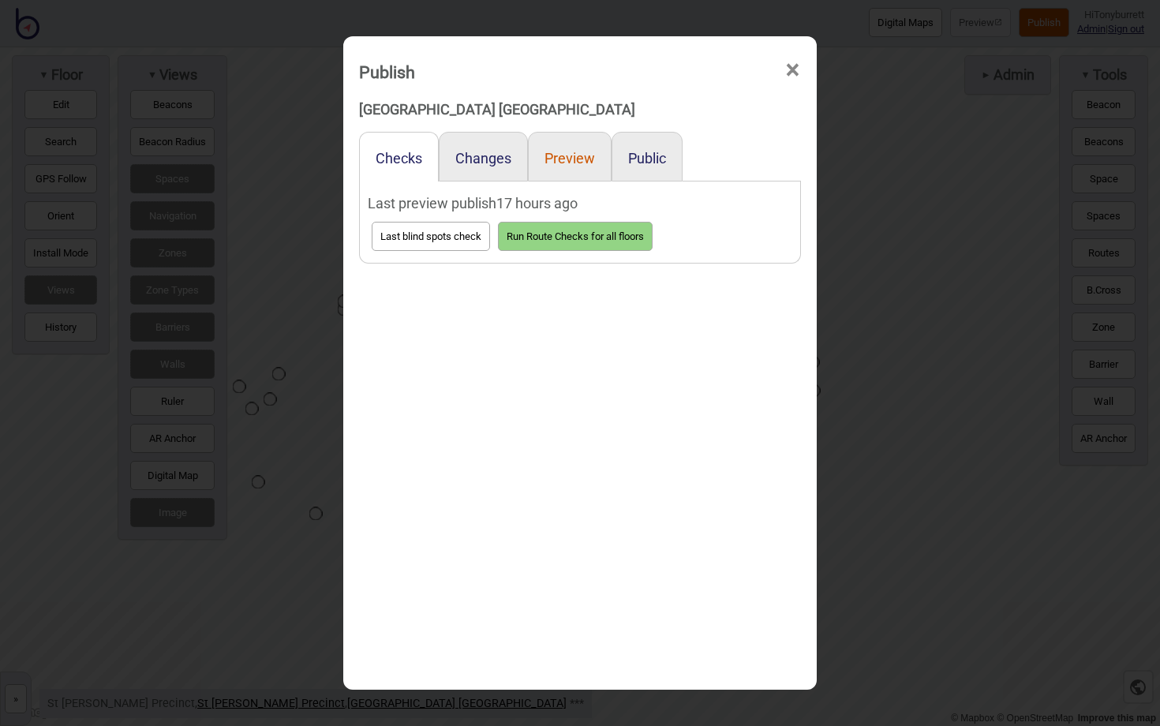
click at [564, 159] on button "Preview" at bounding box center [569, 158] width 50 height 17
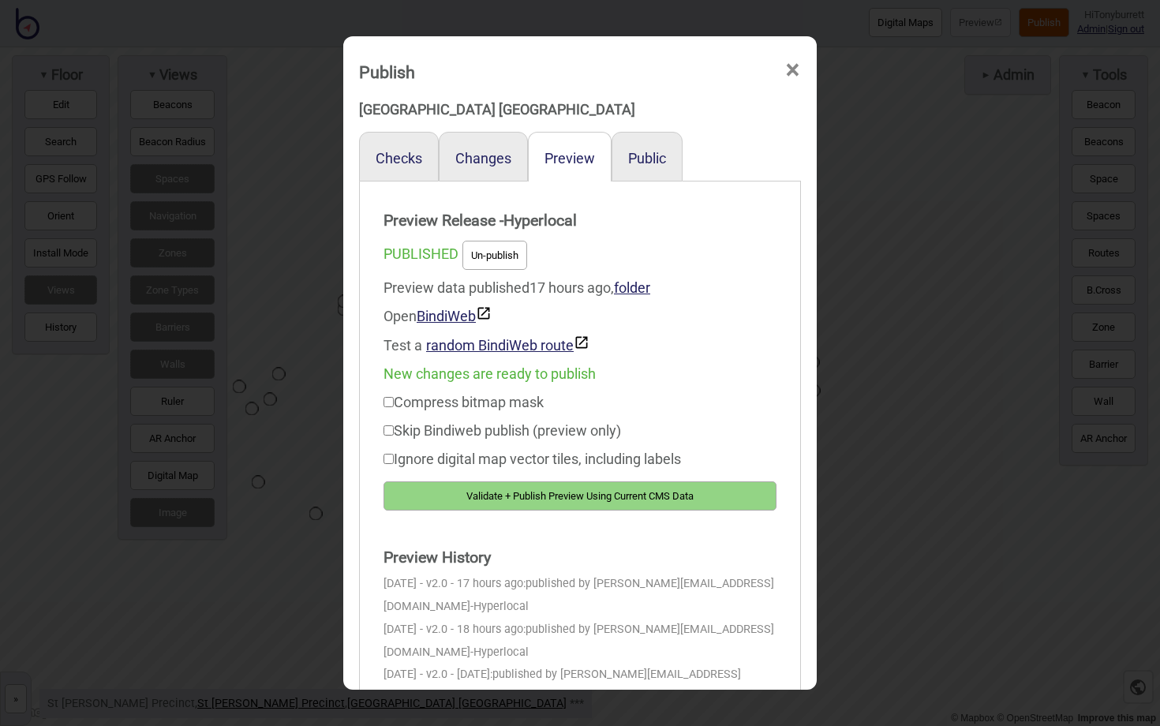
click at [491, 500] on button "Validate + Publish Preview Using Current CMS Data" at bounding box center [579, 495] width 393 height 29
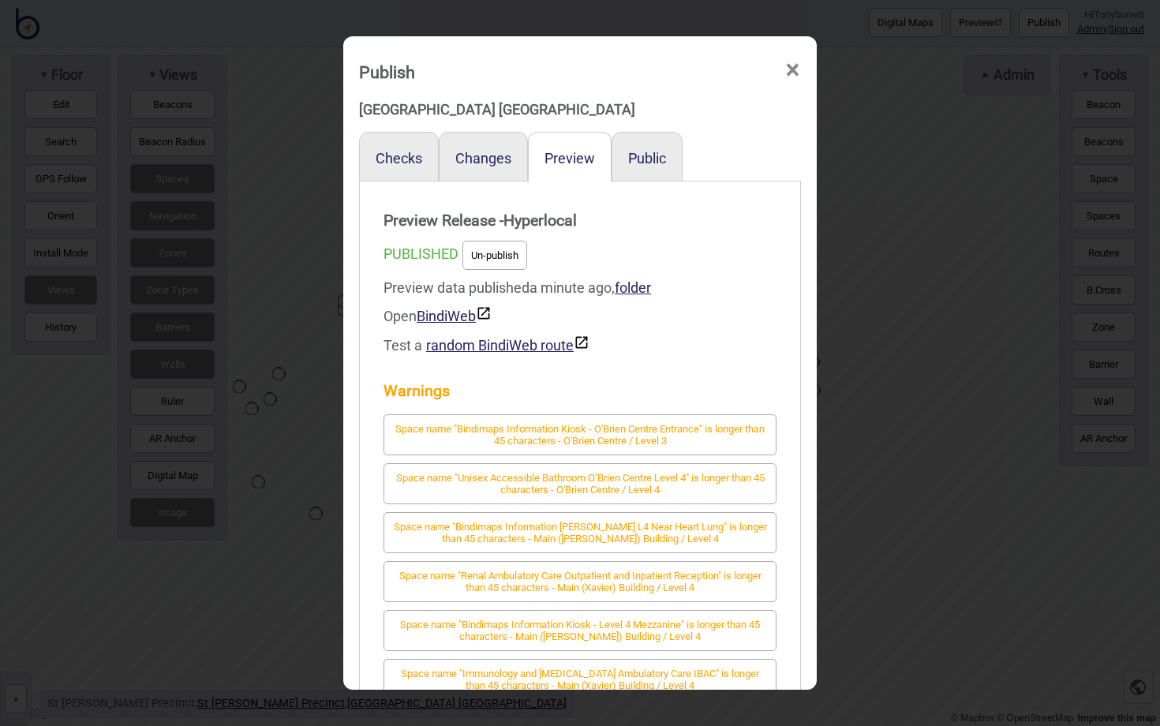
click at [790, 65] on span "×" at bounding box center [792, 70] width 17 height 52
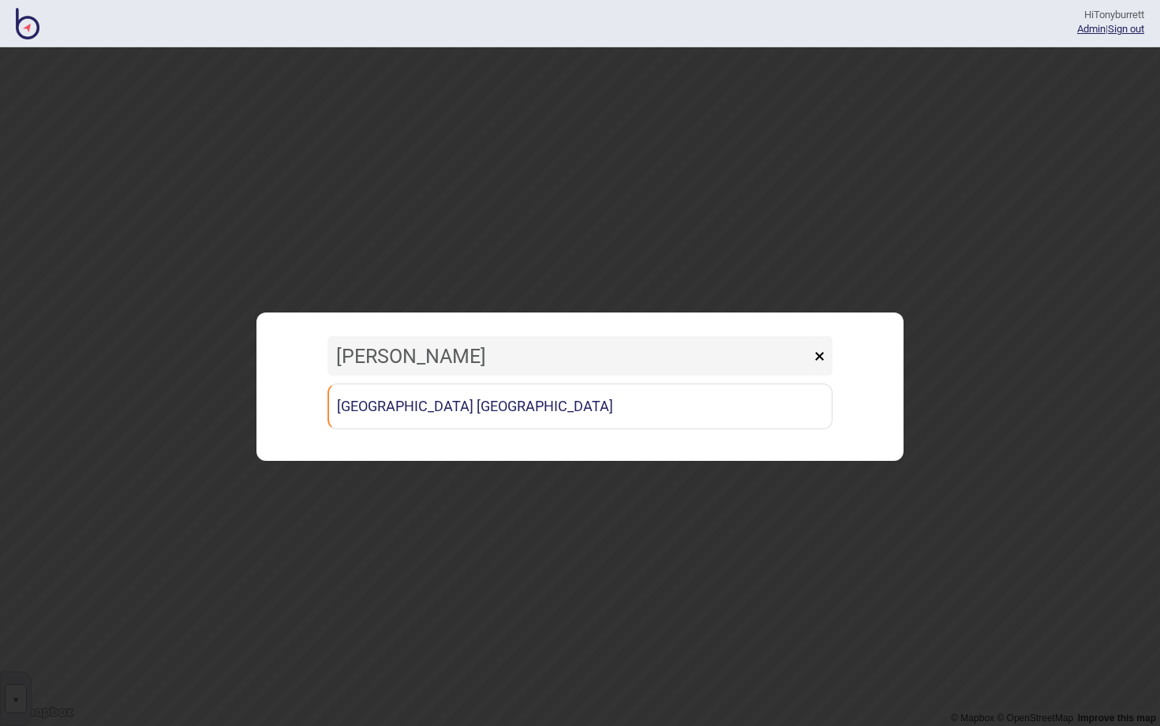
type input "Vincent"
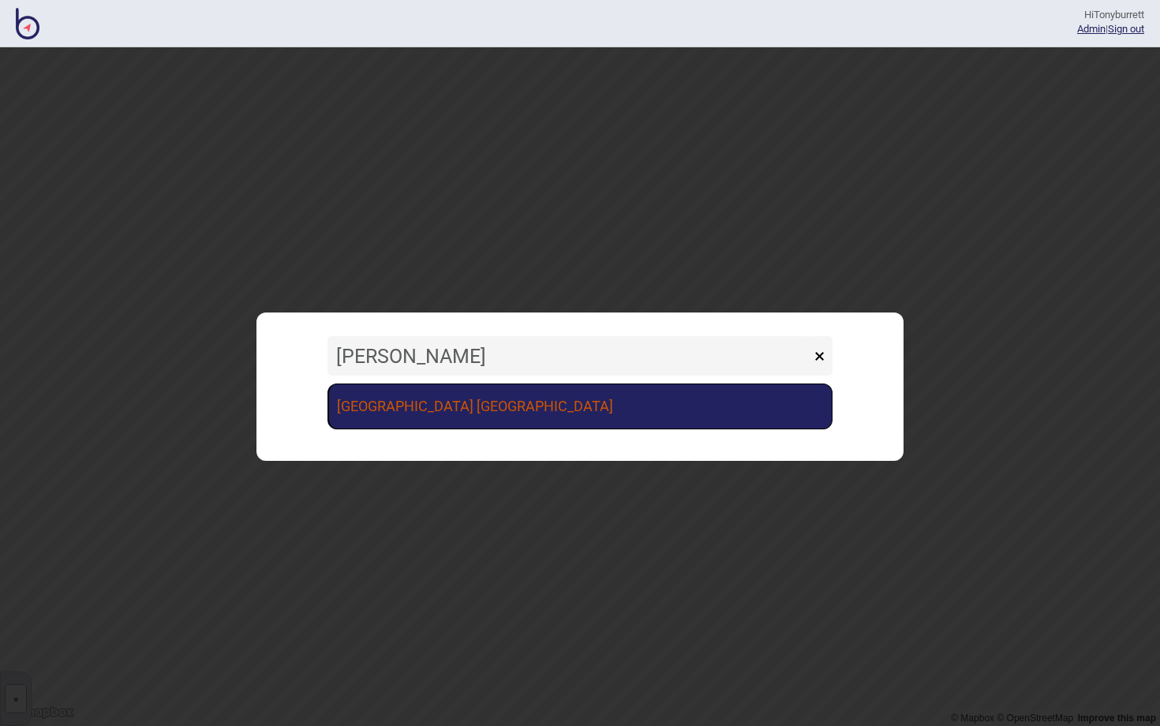
drag, startPoint x: 487, startPoint y: 326, endPoint x: 448, endPoint y: 410, distance: 92.1
click at [448, 410] on link "[GEOGRAPHIC_DATA] [GEOGRAPHIC_DATA]" at bounding box center [579, 406] width 505 height 46
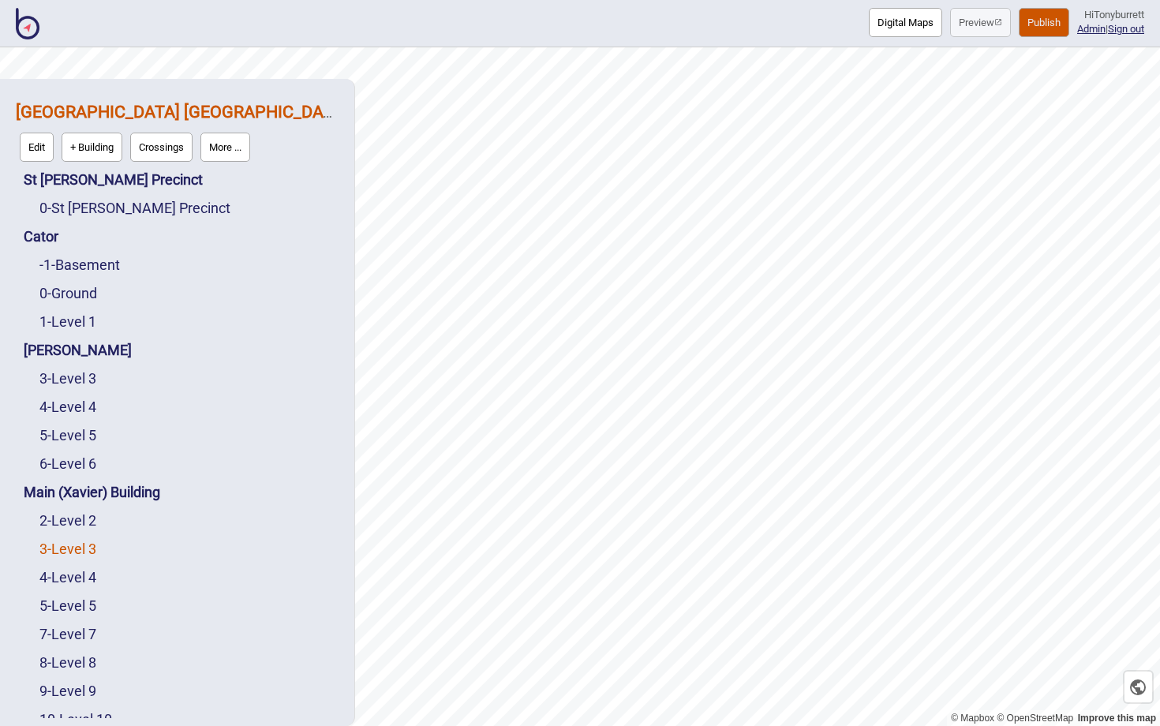
click at [64, 550] on link "3 - Level 3" at bounding box center [67, 549] width 57 height 17
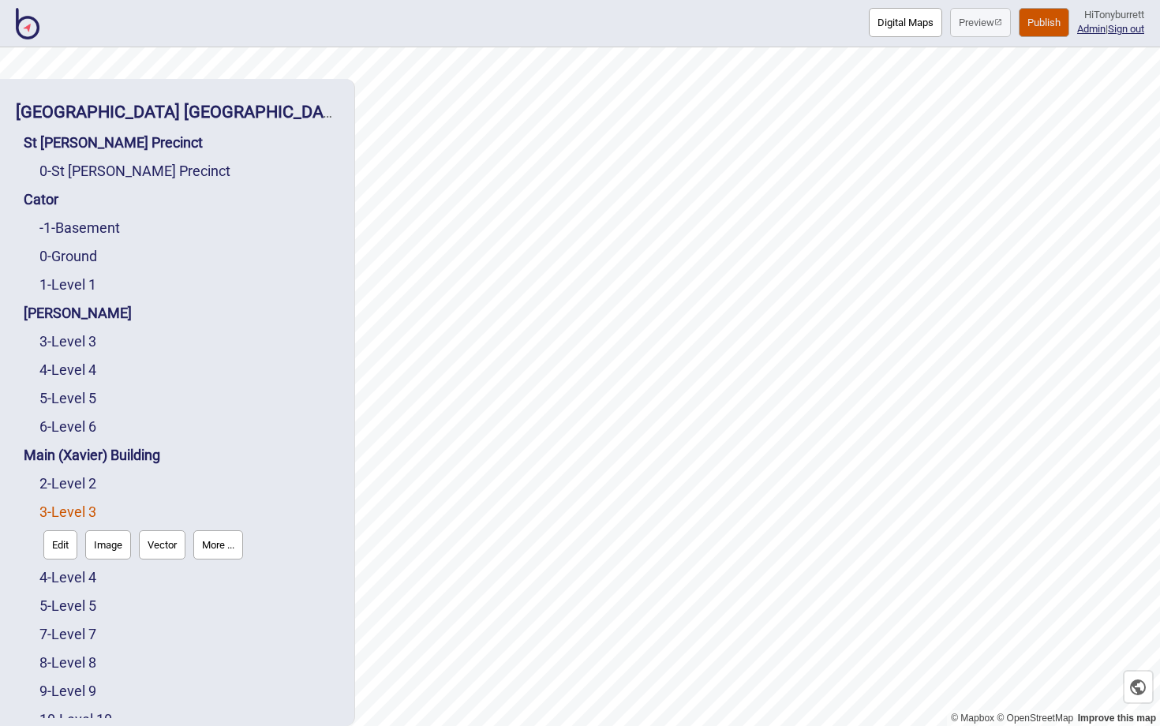
click at [64, 550] on button "Edit" at bounding box center [60, 544] width 34 height 29
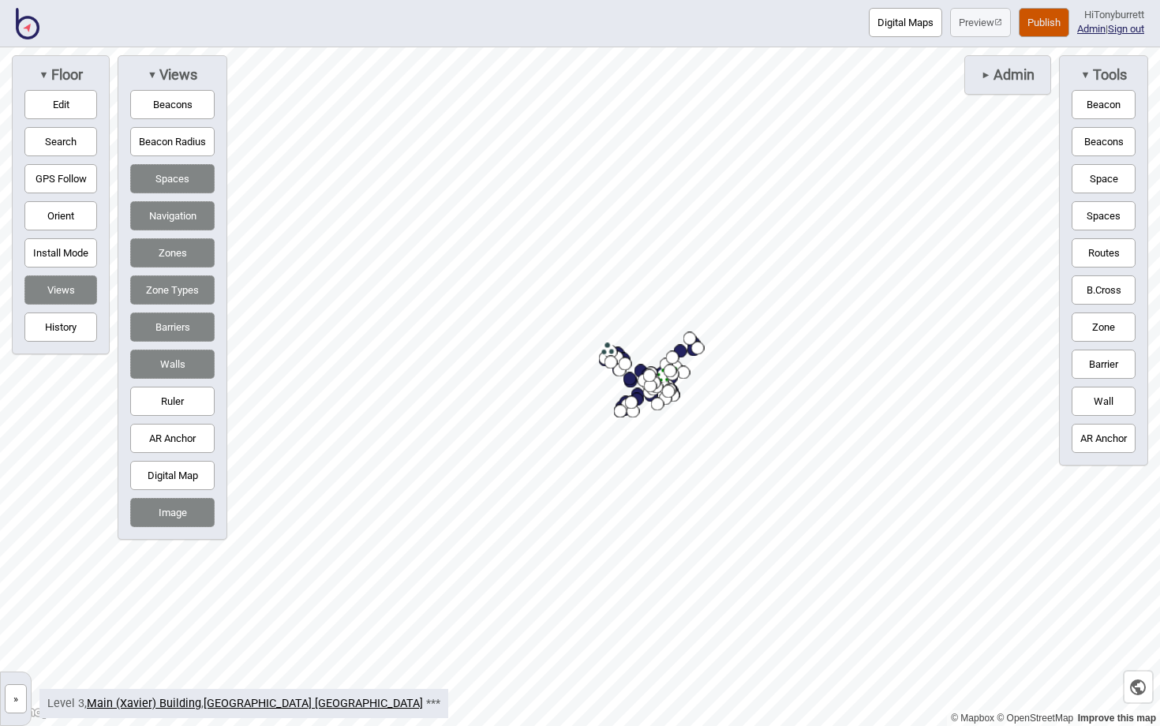
click at [16, 698] on button "»" at bounding box center [16, 698] width 22 height 29
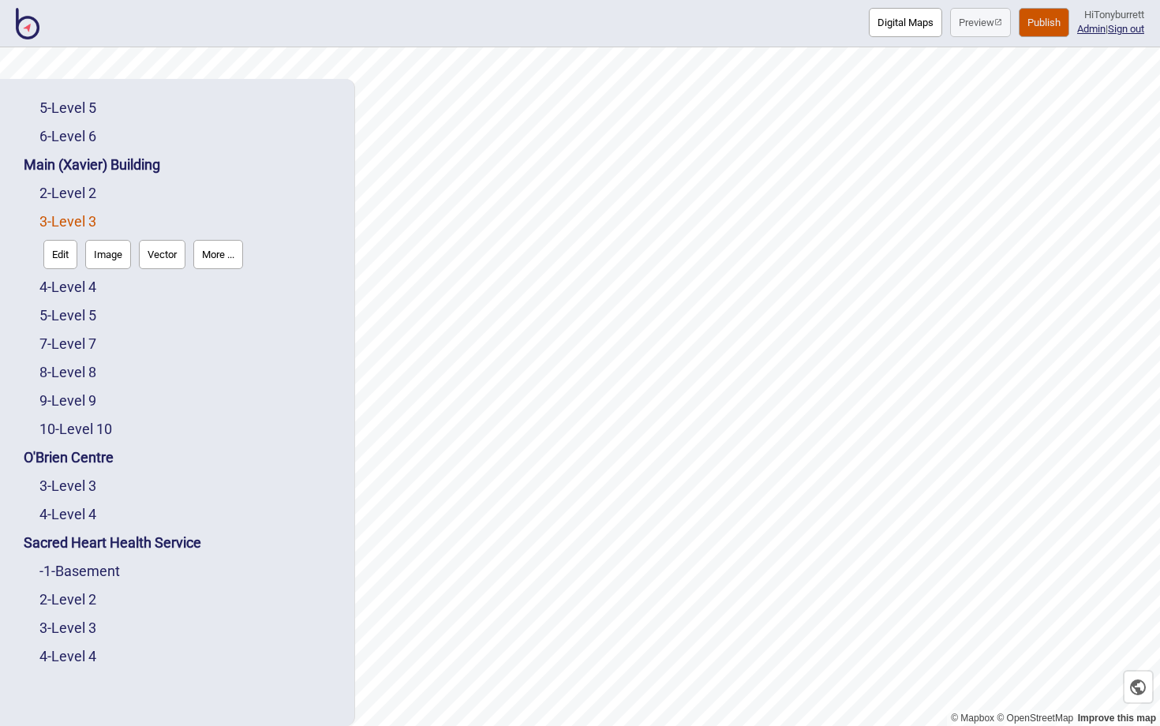
scroll to position [290, 0]
click at [76, 492] on link "3 - Level 3" at bounding box center [67, 485] width 57 height 17
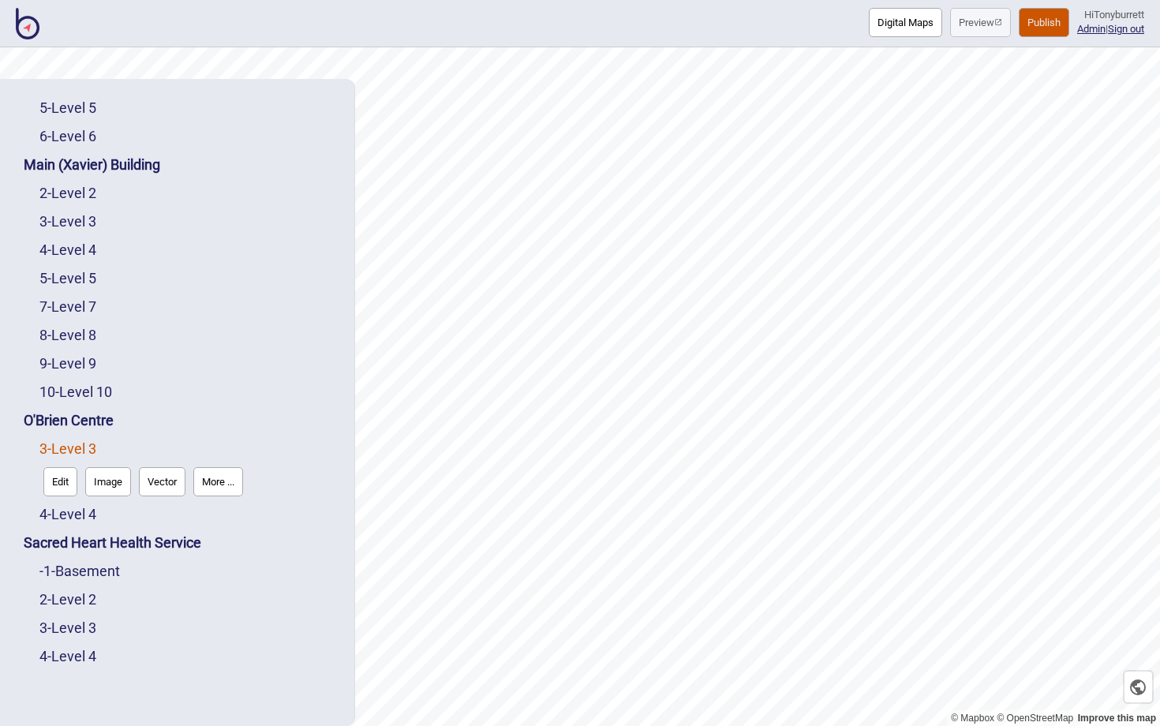
click at [66, 487] on button "Edit" at bounding box center [60, 481] width 34 height 29
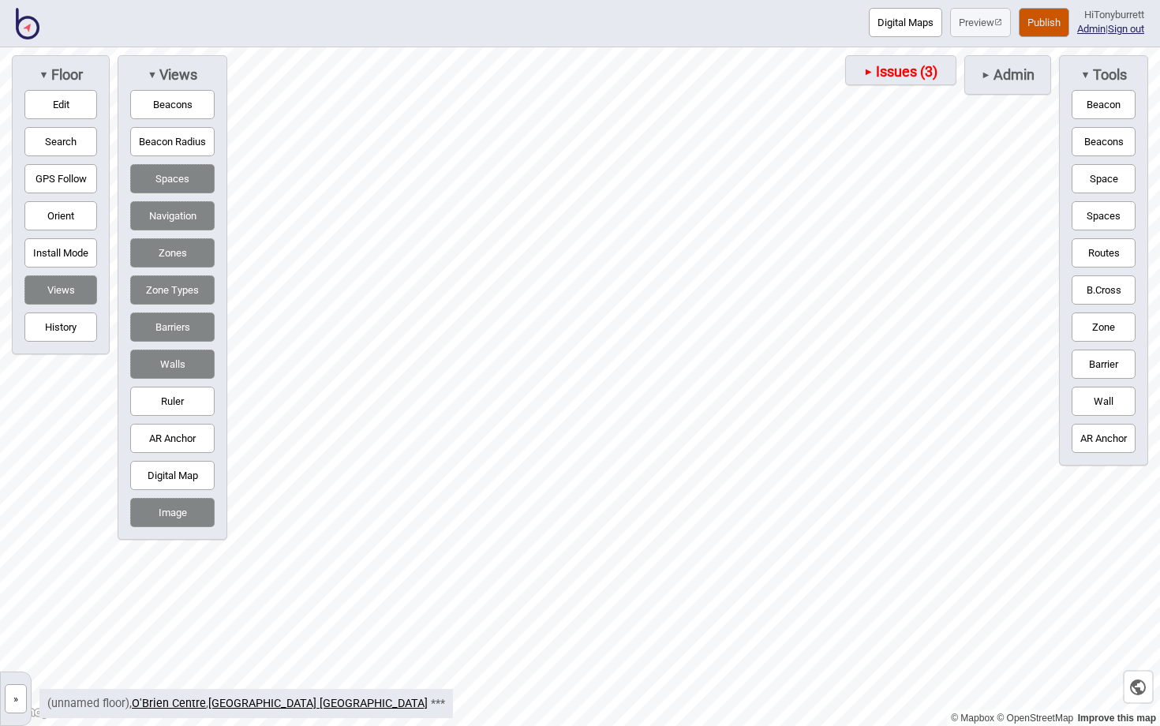
click at [17, 697] on button "»" at bounding box center [16, 698] width 22 height 29
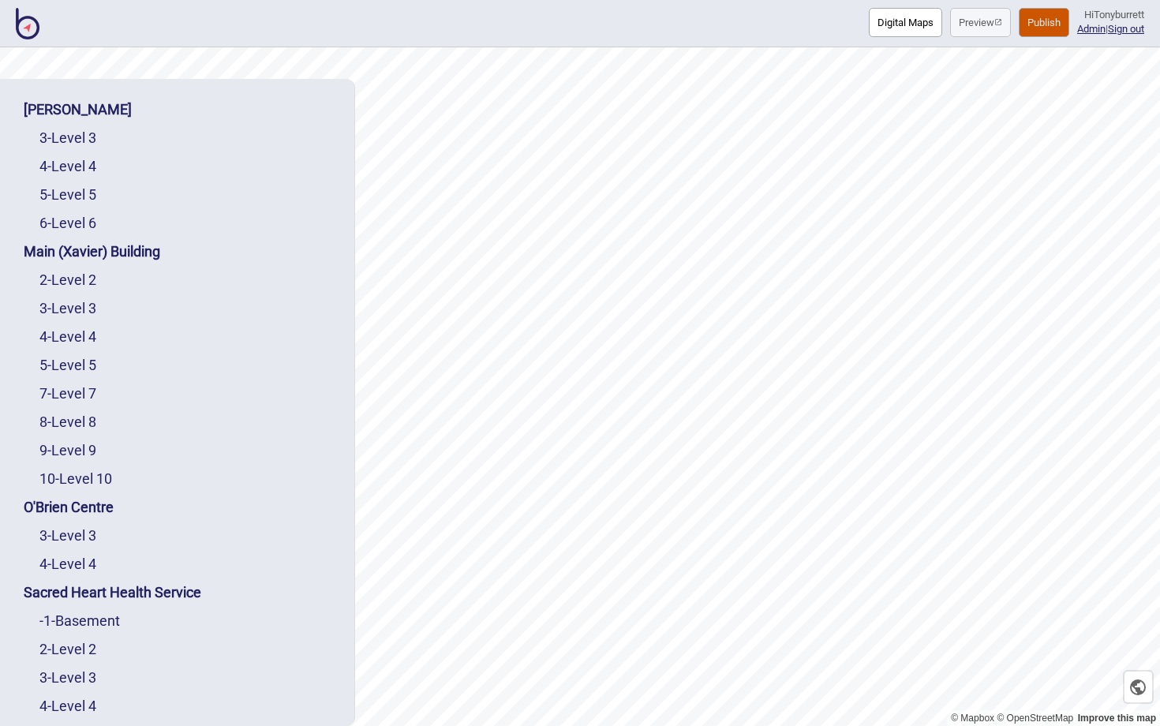
scroll to position [202, 0]
click at [79, 537] on link "3 - Level 3" at bounding box center [67, 537] width 57 height 17
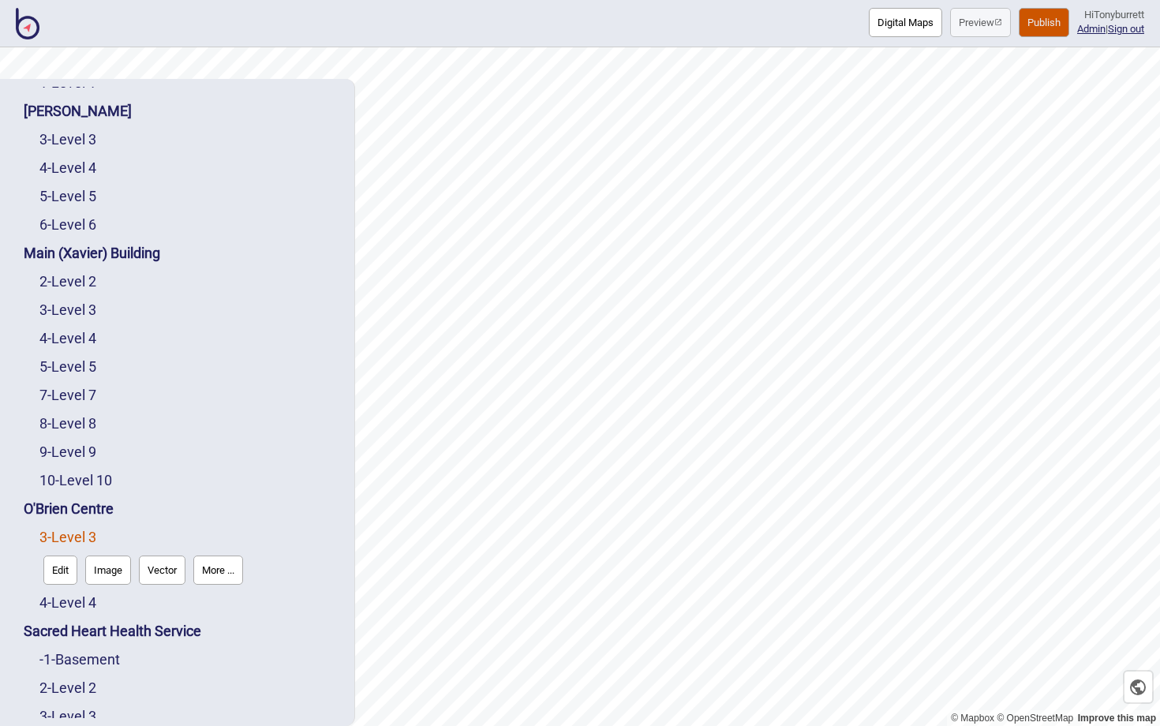
click at [63, 578] on button "Edit" at bounding box center [60, 569] width 34 height 29
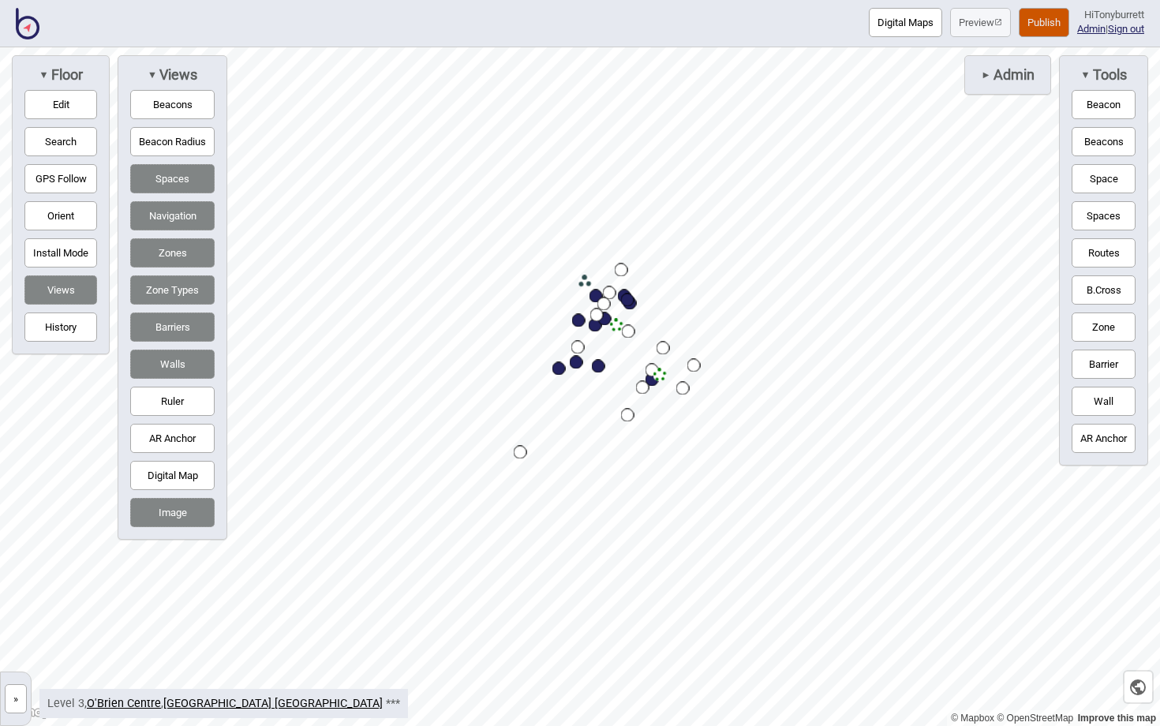
click at [18, 698] on button "»" at bounding box center [16, 698] width 22 height 29
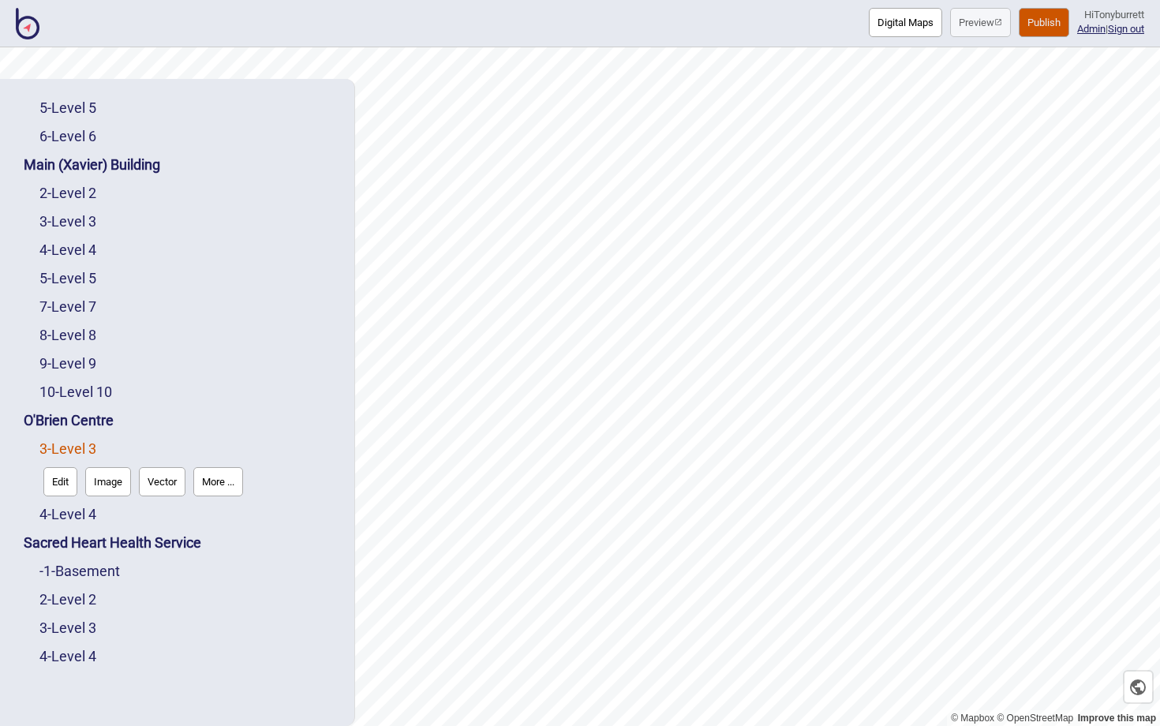
scroll to position [290, 0]
click at [69, 595] on link "2 - Level 2" at bounding box center [67, 599] width 57 height 17
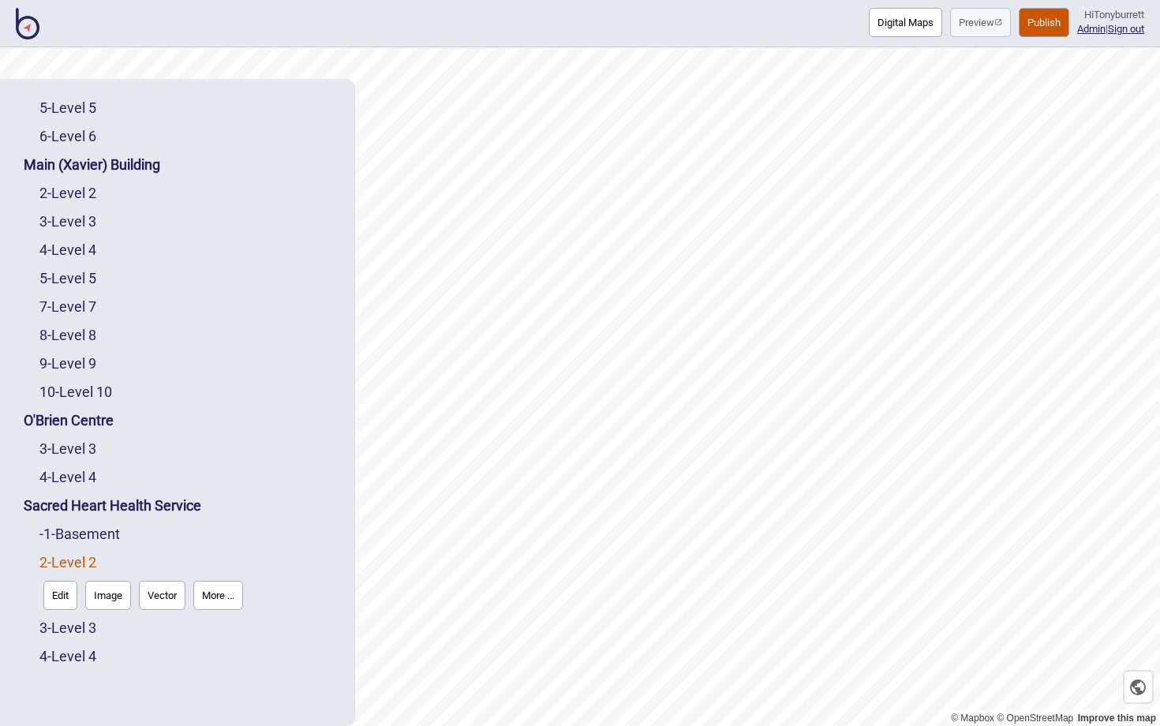
click at [69, 595] on button "Edit" at bounding box center [60, 595] width 34 height 29
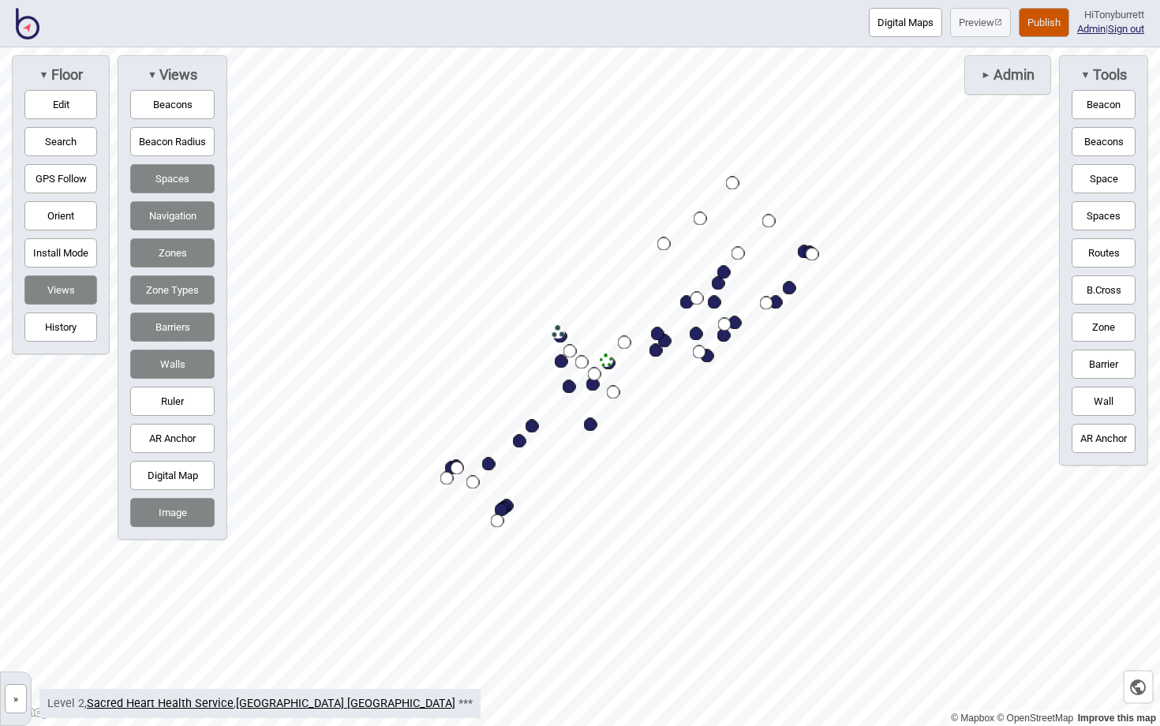
click at [17, 693] on button "»" at bounding box center [16, 698] width 22 height 29
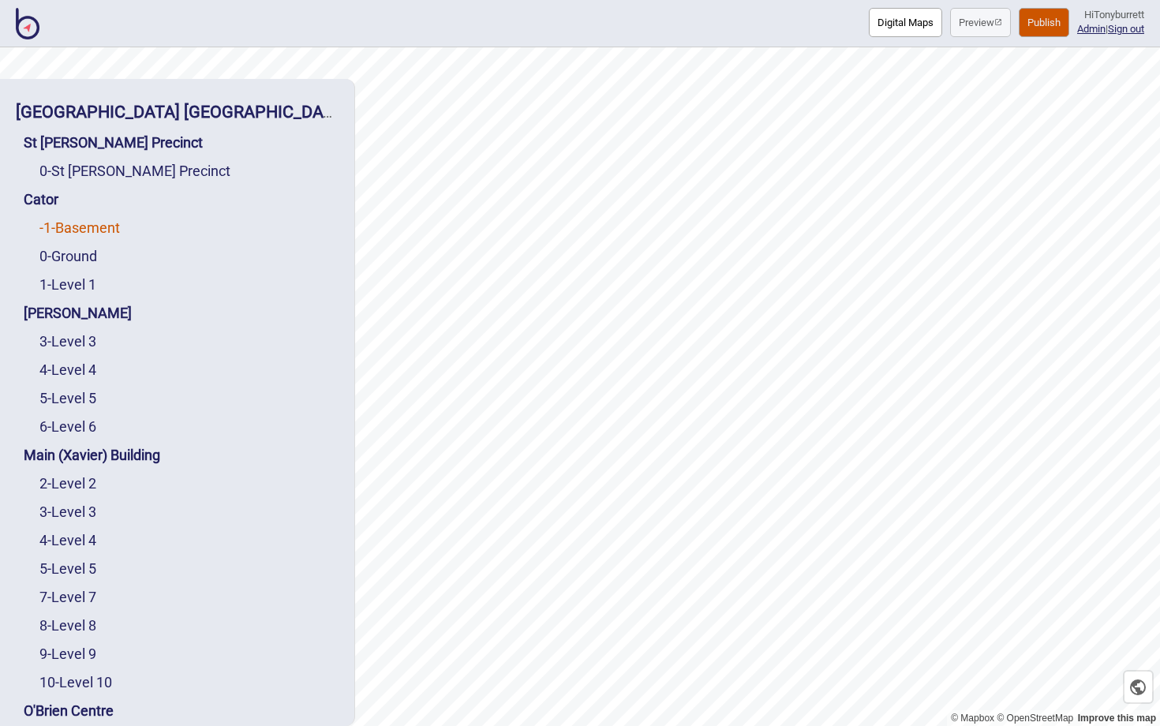
click at [75, 230] on link "-1 - Basement" at bounding box center [79, 227] width 80 height 17
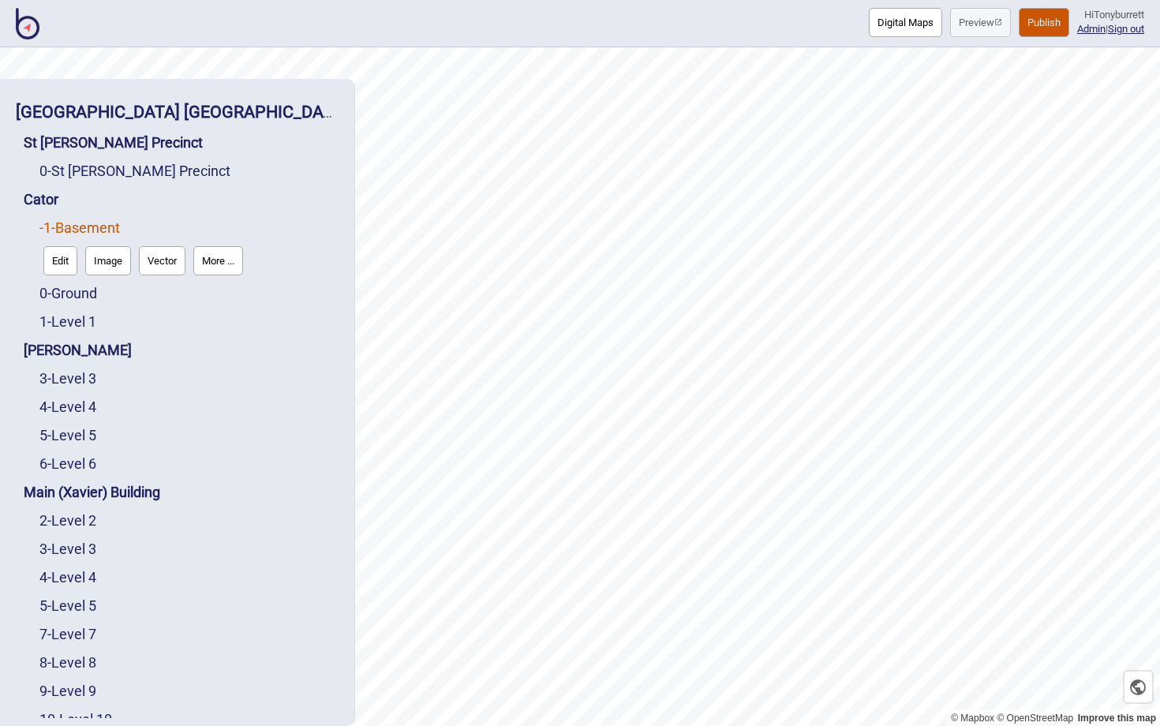
click at [54, 267] on button "Edit" at bounding box center [60, 260] width 34 height 29
